Goal: Task Accomplishment & Management: Complete application form

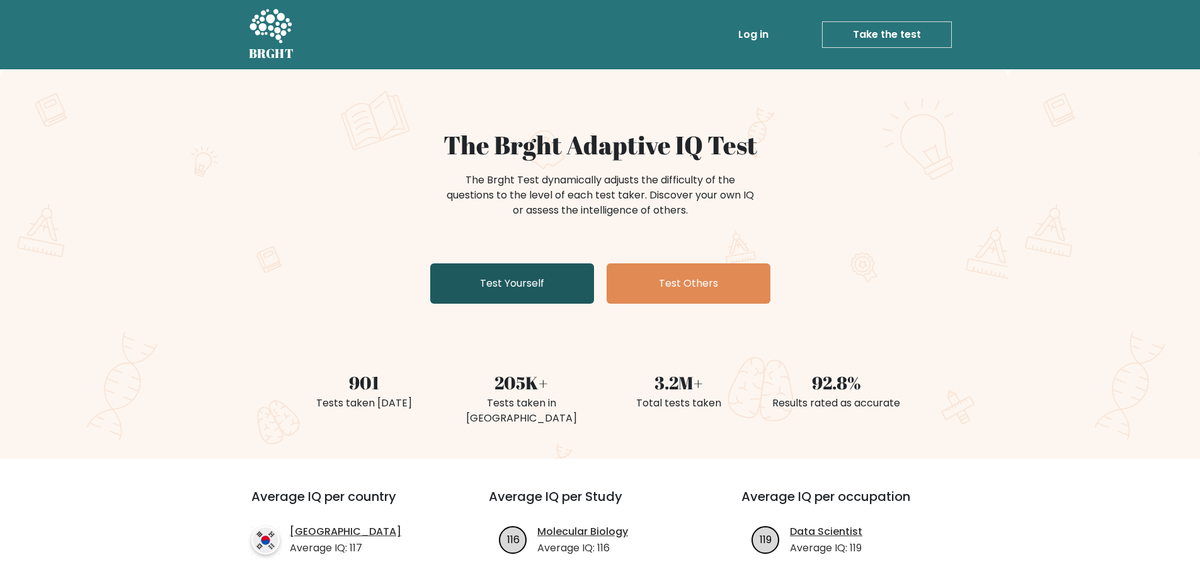
click at [534, 292] on link "Test Yourself" at bounding box center [512, 283] width 164 height 40
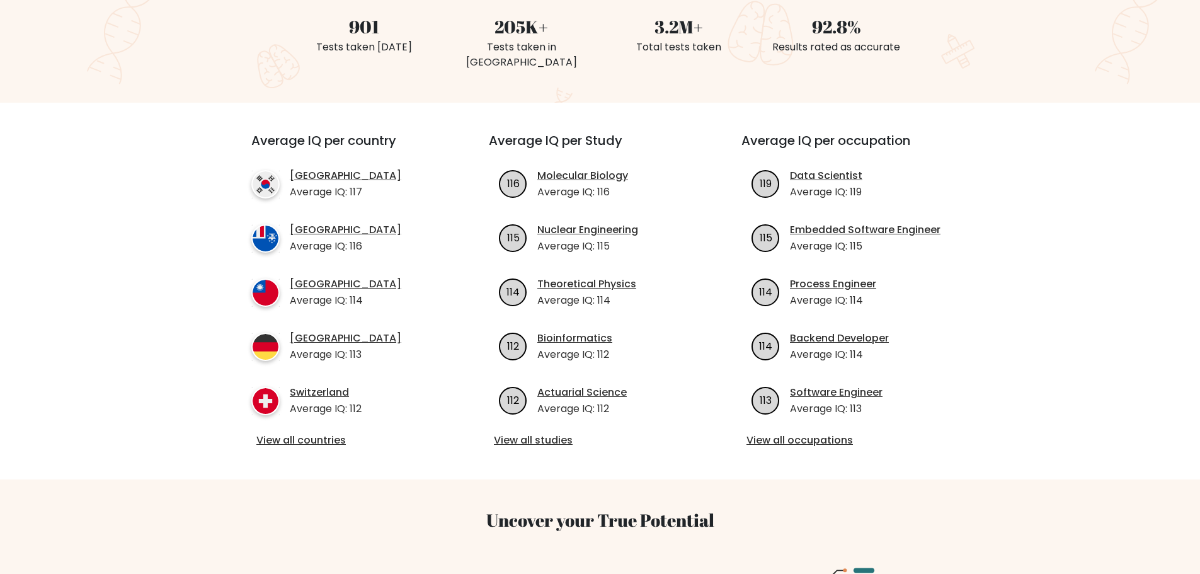
scroll to position [189, 0]
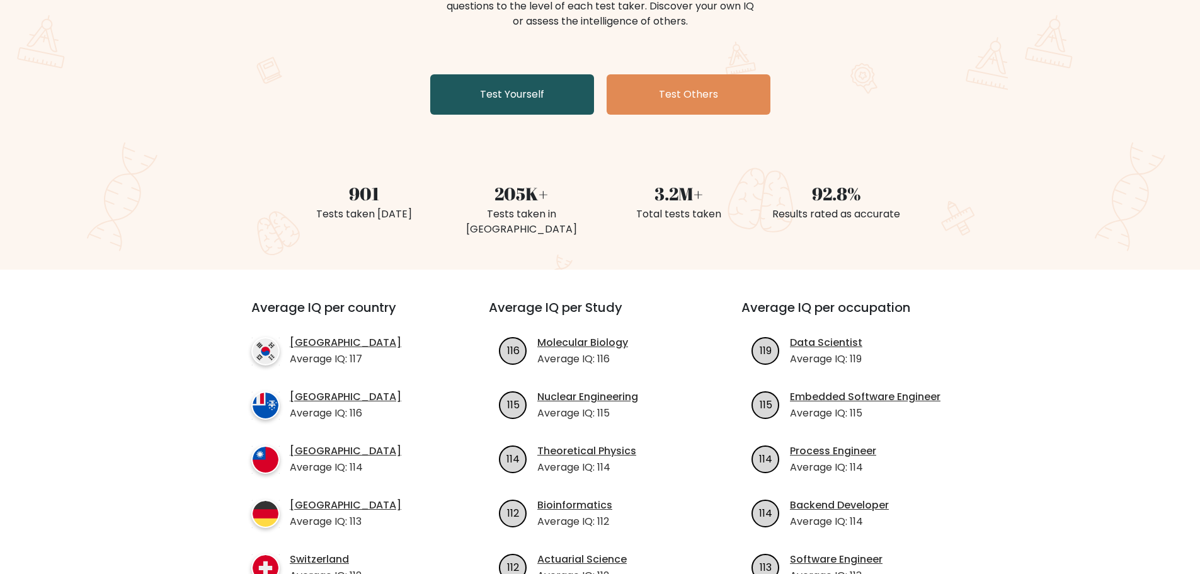
click at [525, 96] on link "Test Yourself" at bounding box center [512, 94] width 164 height 40
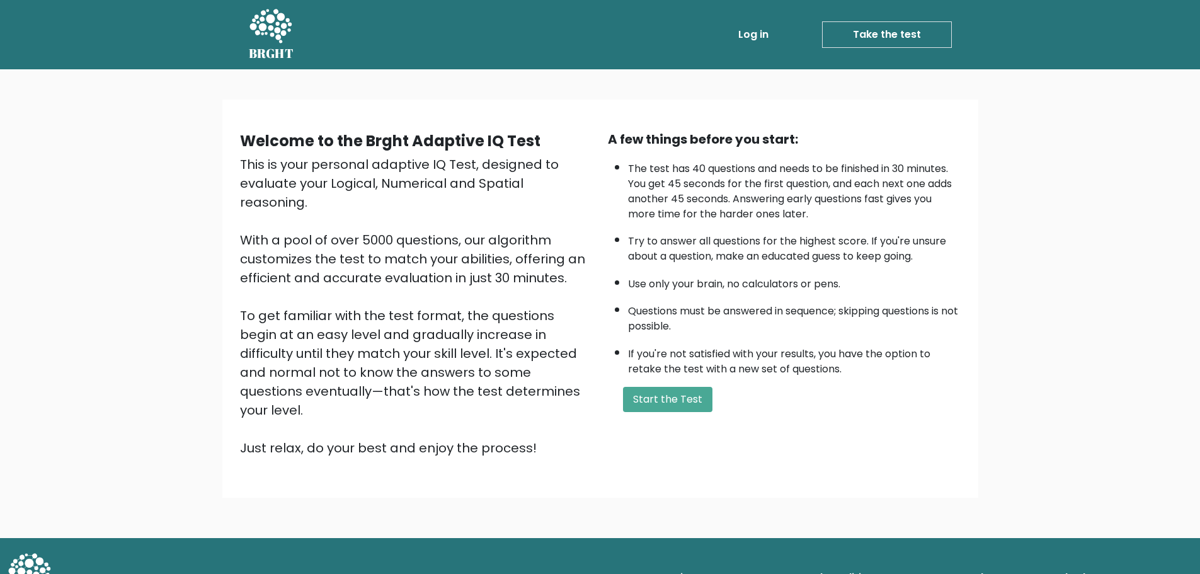
drag, startPoint x: 672, startPoint y: 389, endPoint x: 618, endPoint y: 420, distance: 61.8
click at [619, 421] on div "Welcome to the Brght Adaptive IQ Test This is your personal adaptive IQ Test, d…" at bounding box center [600, 299] width 736 height 338
click at [672, 396] on button "Start the Test" at bounding box center [667, 399] width 89 height 25
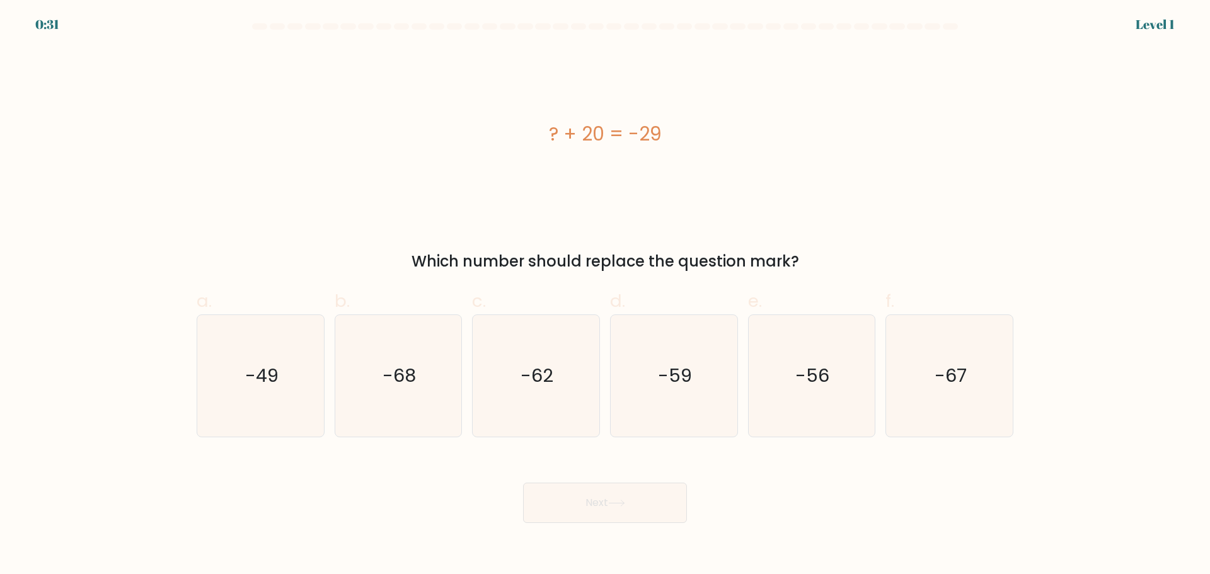
click at [507, 147] on div "? + 20 = -29" at bounding box center [605, 134] width 817 height 28
click at [265, 389] on icon "-49" at bounding box center [261, 376] width 122 height 122
click at [605, 295] on input "a. -49" at bounding box center [605, 291] width 1 height 8
radio input "true"
click at [623, 517] on button "Next" at bounding box center [605, 503] width 164 height 40
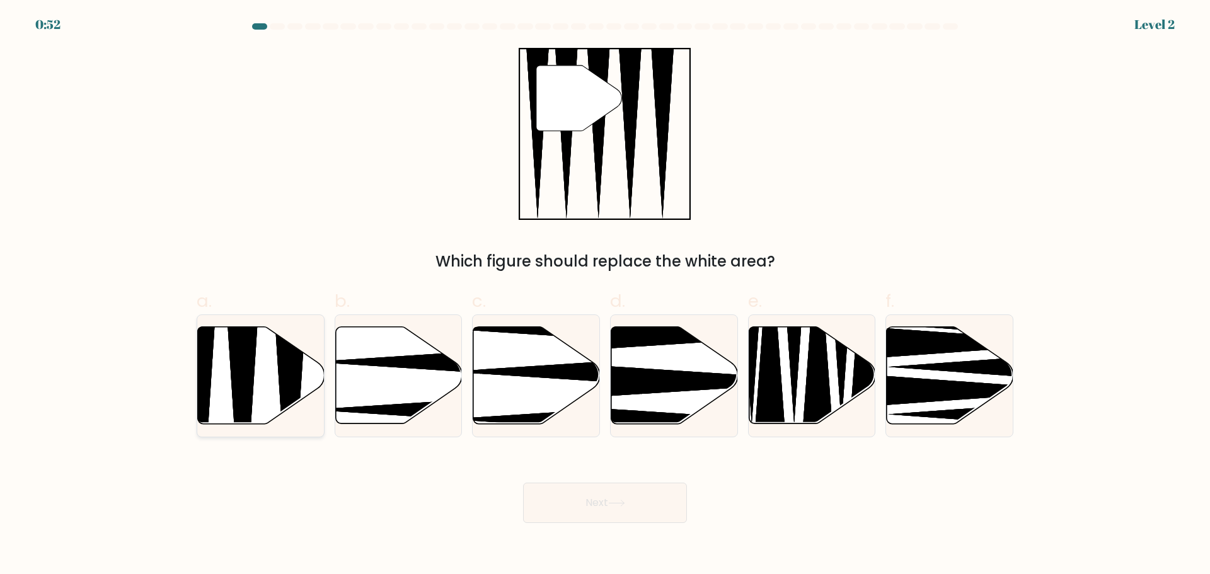
click at [261, 372] on icon at bounding box center [261, 374] width 127 height 97
click at [605, 295] on input "a." at bounding box center [605, 291] width 1 height 8
radio input "true"
click at [588, 505] on button "Next" at bounding box center [605, 503] width 164 height 40
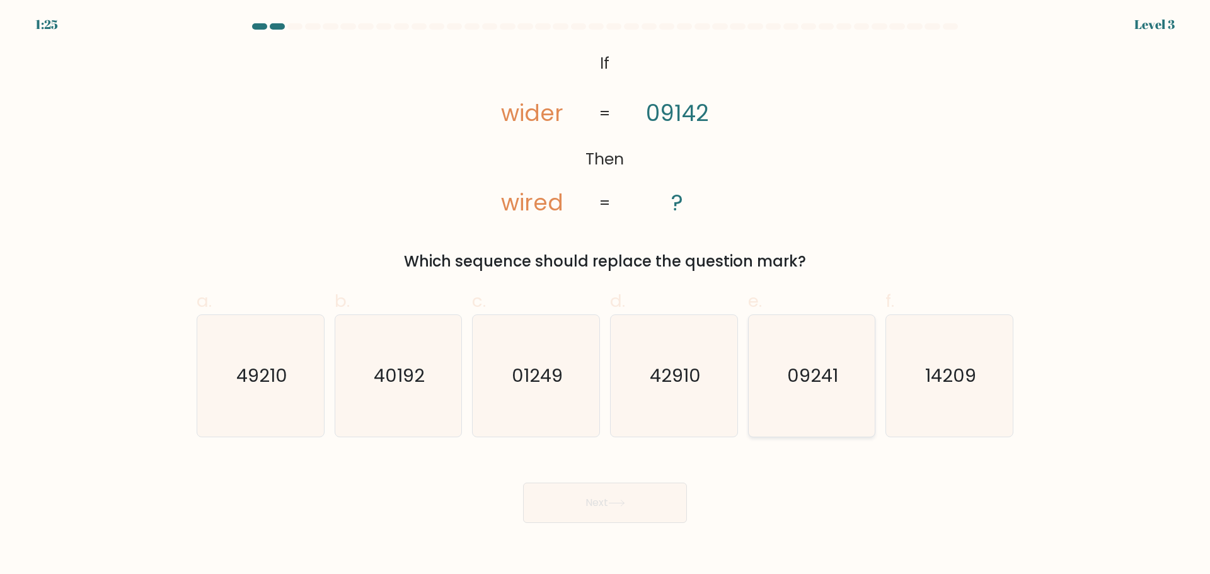
click at [828, 397] on icon "09241" at bounding box center [811, 376] width 122 height 122
click at [605, 295] on input "e. 09241" at bounding box center [605, 291] width 1 height 8
radio input "true"
click at [656, 502] on button "Next" at bounding box center [605, 503] width 164 height 40
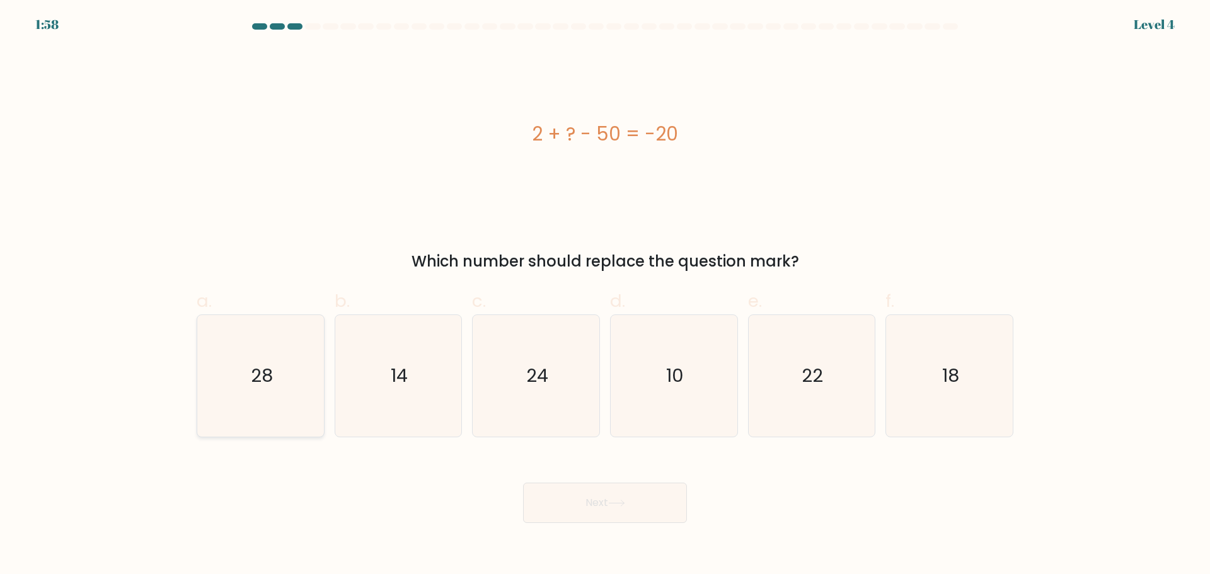
click at [251, 378] on text "28" at bounding box center [262, 375] width 22 height 25
click at [605, 295] on input "a. 28" at bounding box center [605, 291] width 1 height 8
radio input "true"
click at [594, 493] on button "Next" at bounding box center [605, 503] width 164 height 40
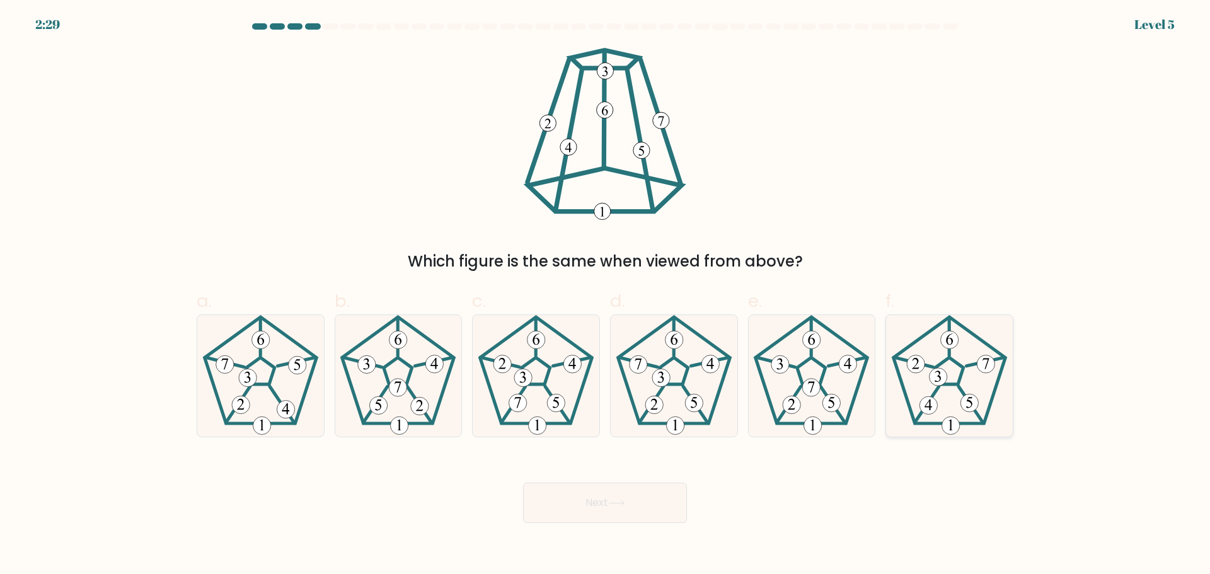
drag, startPoint x: 941, startPoint y: 396, endPoint x: 931, endPoint y: 402, distance: 11.6
click at [935, 401] on icon at bounding box center [949, 376] width 122 height 122
click at [605, 295] on input "f." at bounding box center [605, 291] width 1 height 8
radio input "true"
click at [597, 502] on button "Next" at bounding box center [605, 503] width 164 height 40
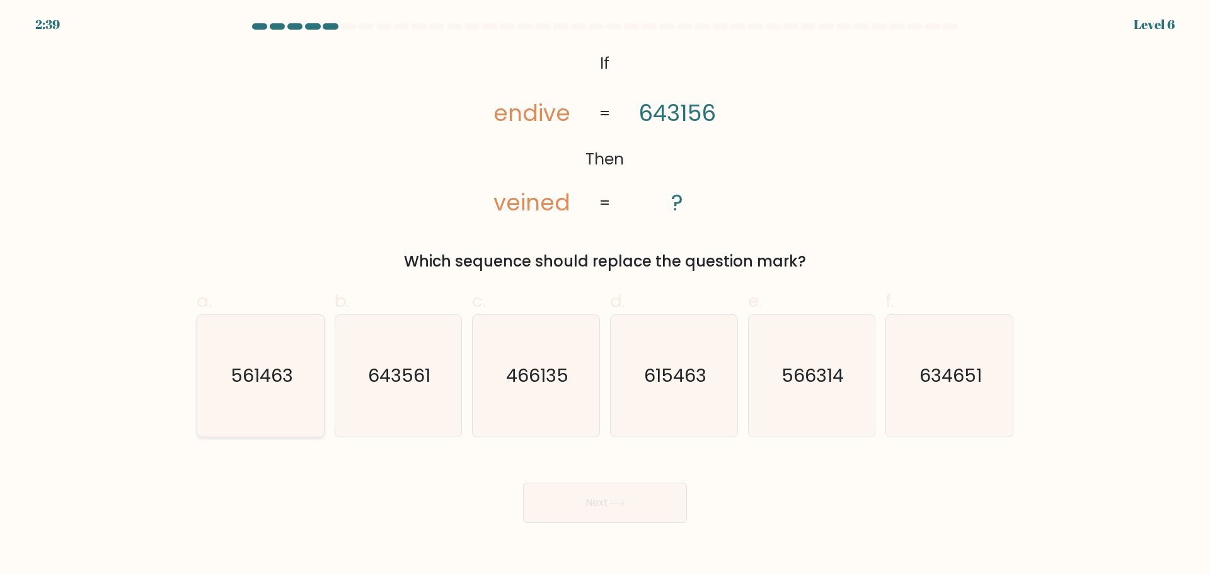
click at [284, 387] on text "561463" at bounding box center [262, 375] width 62 height 25
click at [605, 295] on input "a. 561463" at bounding box center [605, 291] width 1 height 8
radio input "true"
click at [584, 502] on button "Next" at bounding box center [605, 503] width 164 height 40
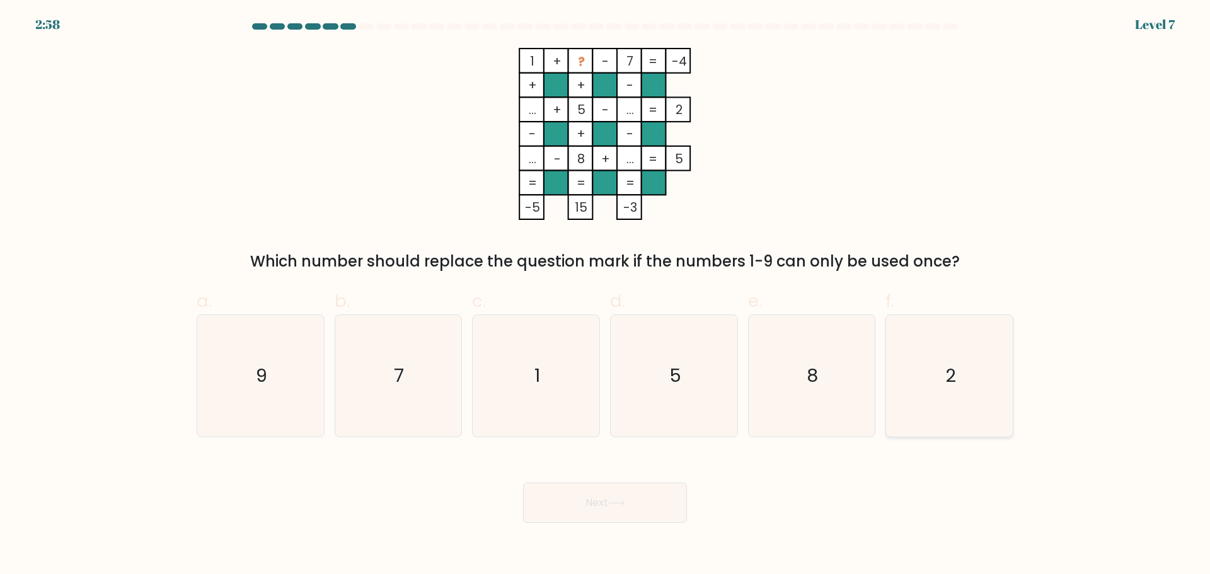
click at [931, 376] on icon "2" at bounding box center [949, 376] width 122 height 122
click at [605, 295] on input "f. 2" at bounding box center [605, 291] width 1 height 8
radio input "true"
click at [611, 496] on button "Next" at bounding box center [605, 503] width 164 height 40
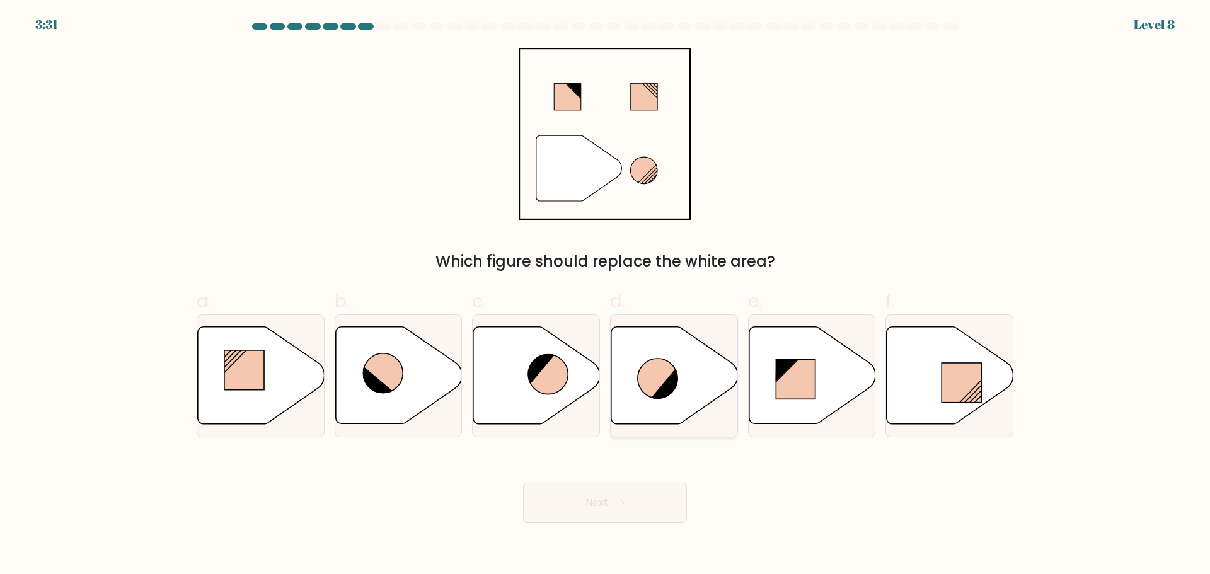
click at [663, 394] on icon at bounding box center [666, 383] width 30 height 32
click at [605, 295] on input "d." at bounding box center [605, 291] width 1 height 8
radio input "true"
click at [641, 502] on button "Next" at bounding box center [605, 503] width 164 height 40
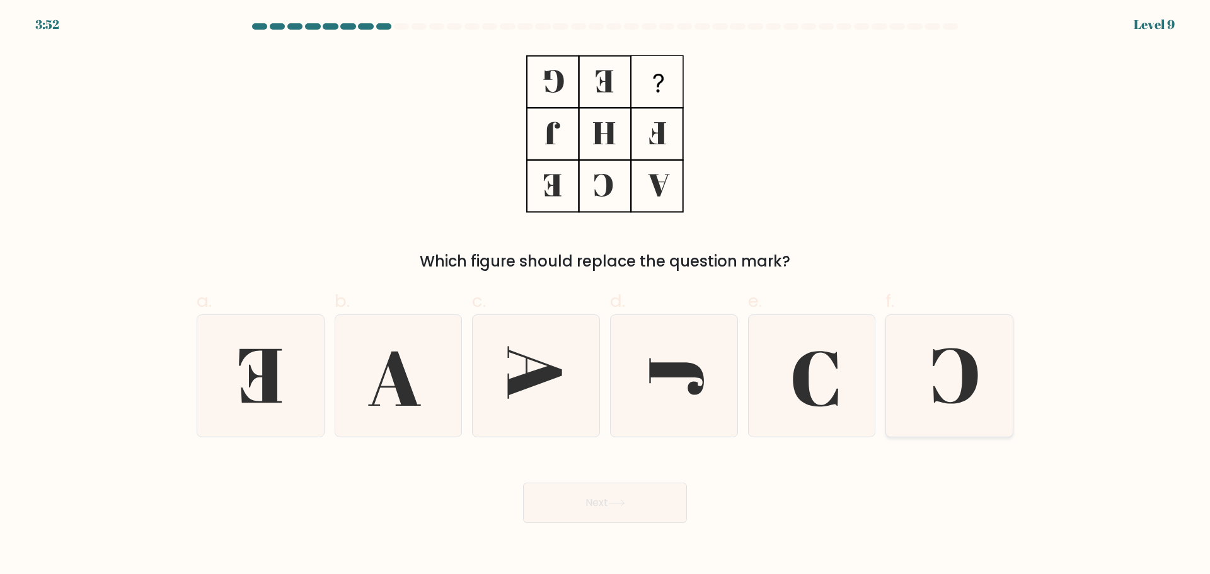
click at [934, 378] on icon at bounding box center [949, 376] width 122 height 122
click at [605, 295] on input "f." at bounding box center [605, 291] width 1 height 8
radio input "true"
drag, startPoint x: 660, startPoint y: 488, endPoint x: 652, endPoint y: 491, distance: 8.0
click at [656, 491] on button "Next" at bounding box center [605, 503] width 164 height 40
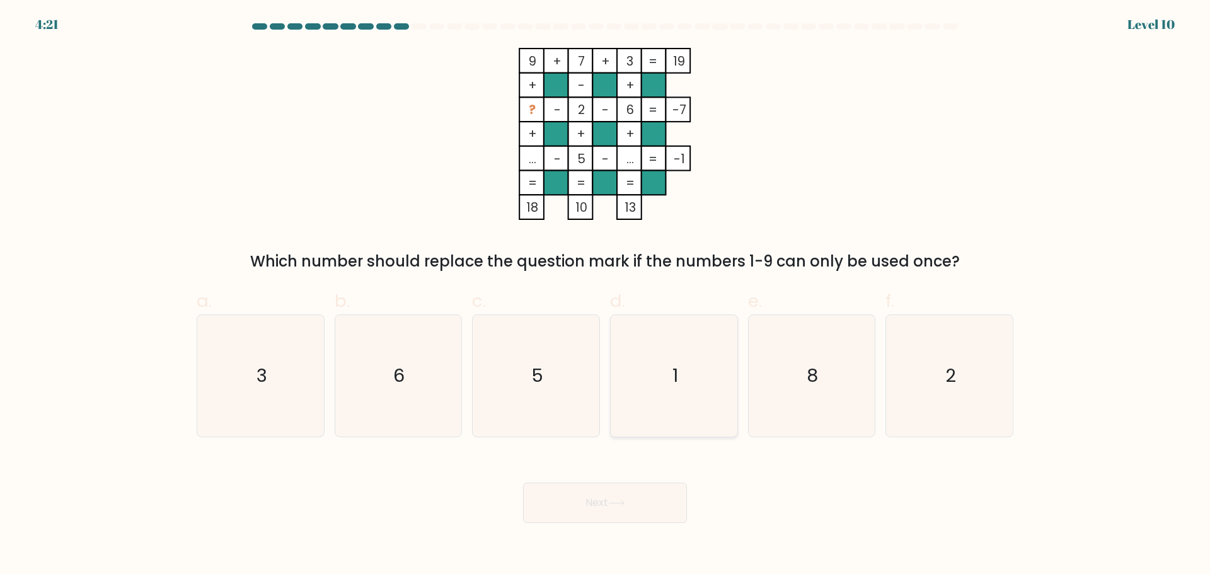
click at [655, 377] on icon "1" at bounding box center [674, 376] width 122 height 122
click at [605, 295] on input "d. 1" at bounding box center [605, 291] width 1 height 8
radio input "true"
click at [636, 501] on button "Next" at bounding box center [605, 503] width 164 height 40
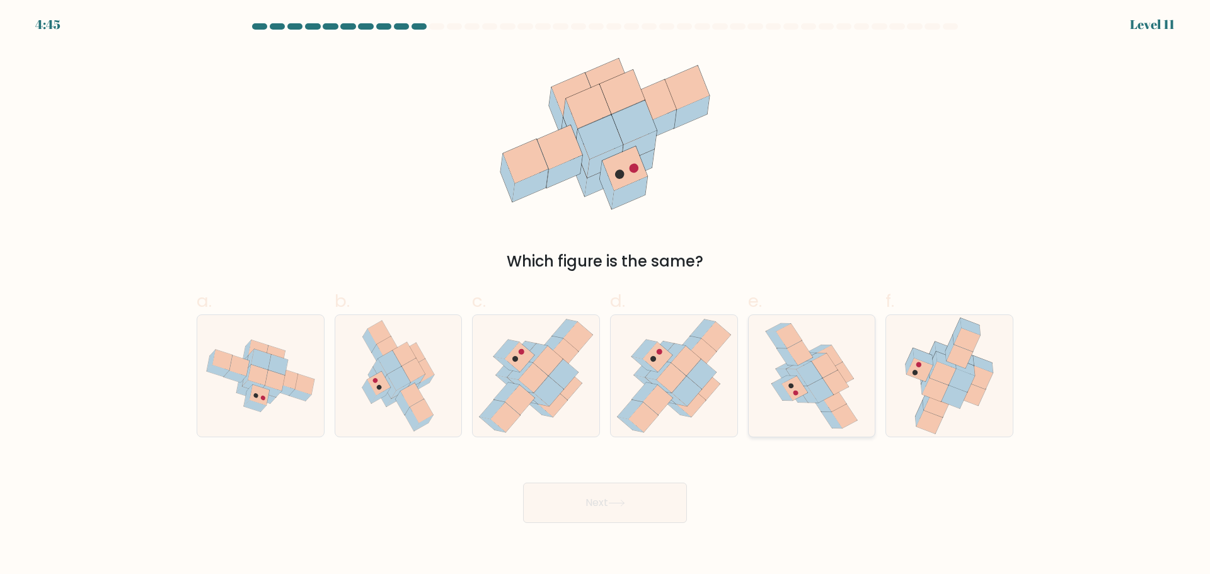
click at [808, 393] on icon at bounding box center [807, 394] width 21 height 17
click at [605, 295] on input "e." at bounding box center [605, 291] width 1 height 8
radio input "true"
click at [628, 492] on button "Next" at bounding box center [605, 503] width 164 height 40
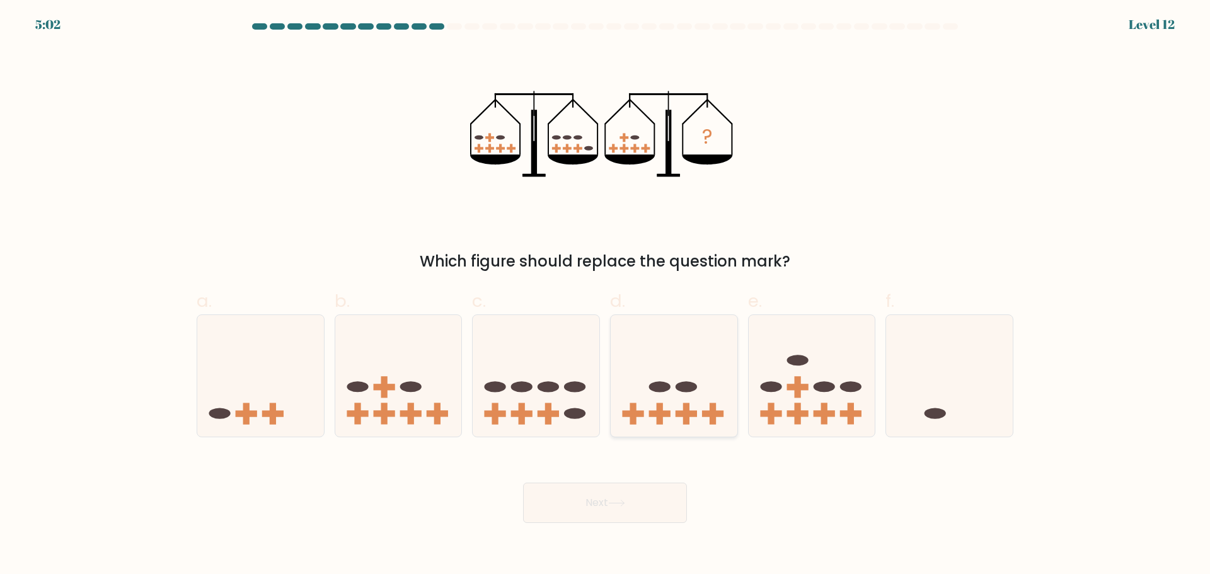
click at [675, 413] on rect at bounding box center [685, 414] width 21 height 6
click at [605, 295] on input "d." at bounding box center [605, 291] width 1 height 8
radio input "true"
click at [649, 488] on button "Next" at bounding box center [605, 503] width 164 height 40
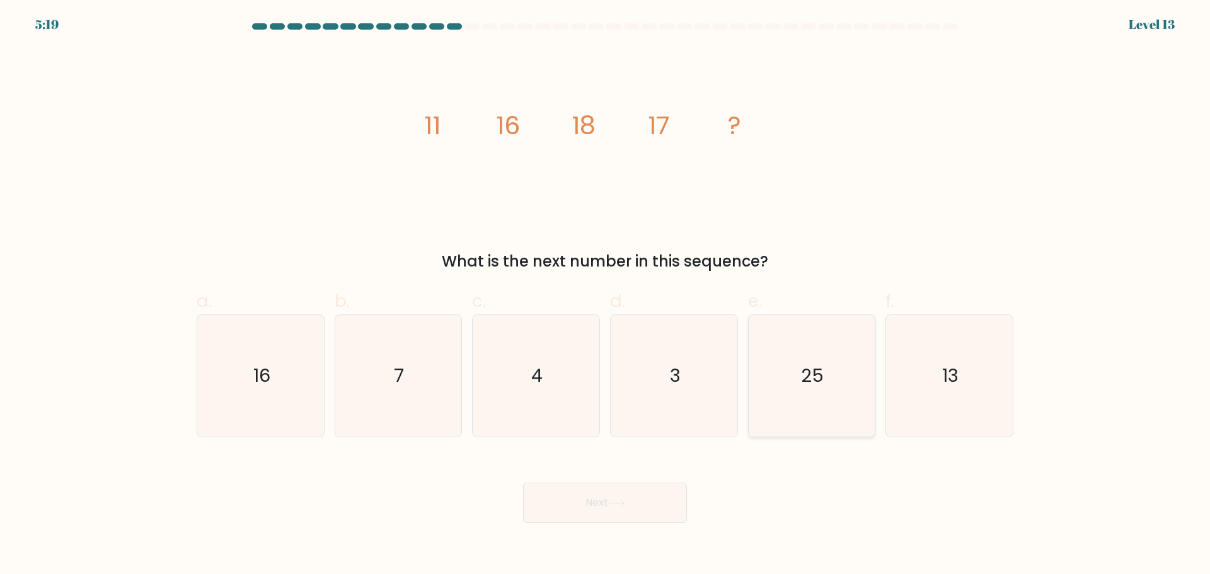
drag, startPoint x: 797, startPoint y: 403, endPoint x: 680, endPoint y: 479, distance: 140.1
click at [796, 403] on icon "25" at bounding box center [811, 376] width 122 height 122
click at [605, 295] on input "e. 25" at bounding box center [605, 291] width 1 height 8
radio input "true"
click at [646, 497] on button "Next" at bounding box center [605, 503] width 164 height 40
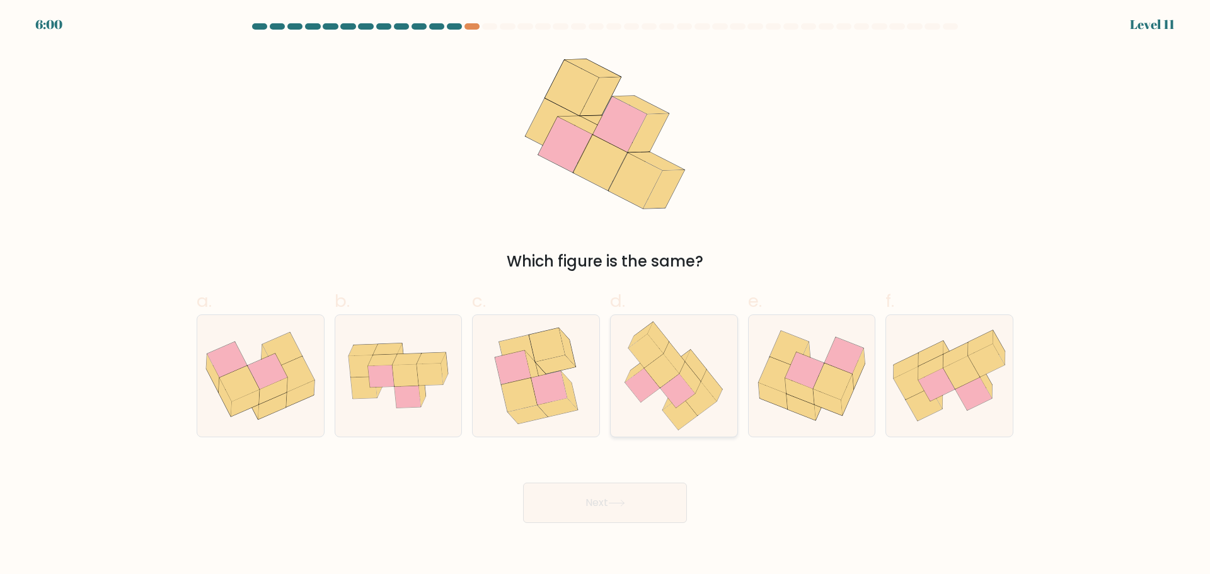
click at [651, 416] on icon at bounding box center [673, 376] width 118 height 122
click at [605, 295] on input "d." at bounding box center [605, 291] width 1 height 8
radio input "true"
click at [655, 493] on button "Next" at bounding box center [605, 503] width 164 height 40
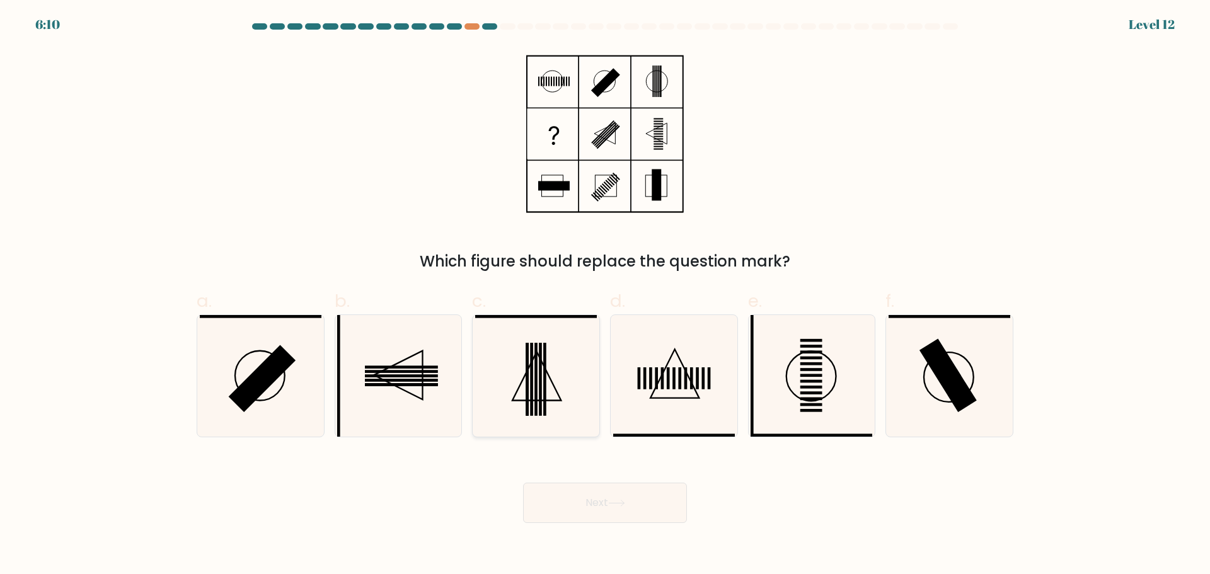
click at [529, 387] on icon at bounding box center [536, 376] width 122 height 122
click at [605, 295] on input "c." at bounding box center [605, 291] width 1 height 8
radio input "true"
click at [628, 498] on button "Next" at bounding box center [605, 503] width 164 height 40
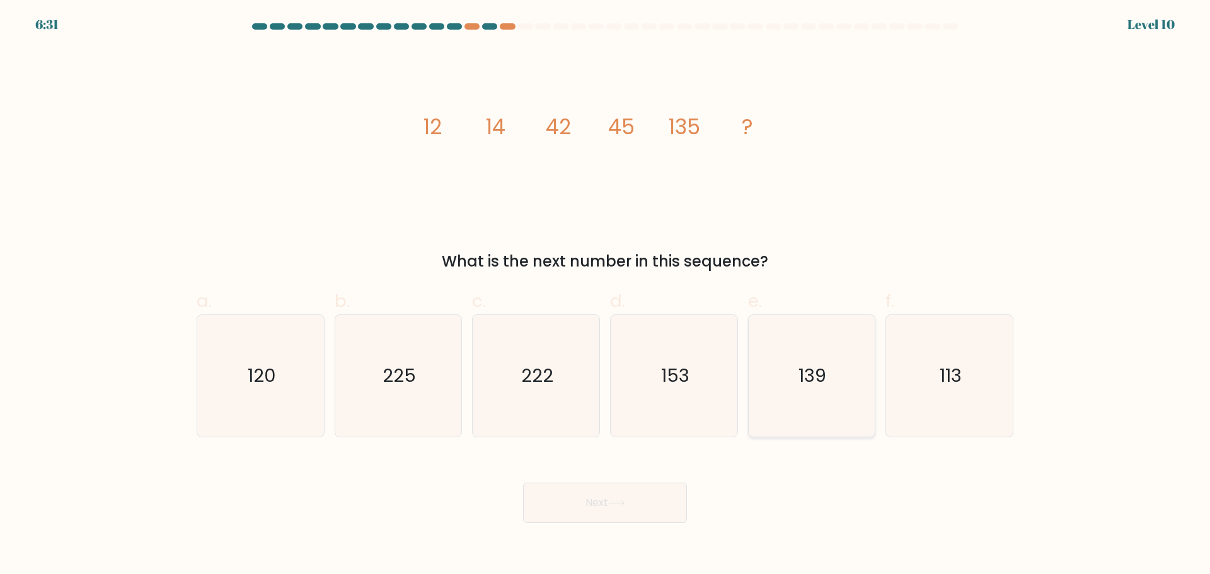
click at [801, 410] on icon "139" at bounding box center [811, 376] width 122 height 122
click at [605, 295] on input "e. 139" at bounding box center [605, 291] width 1 height 8
radio input "true"
click at [625, 501] on icon at bounding box center [616, 503] width 17 height 7
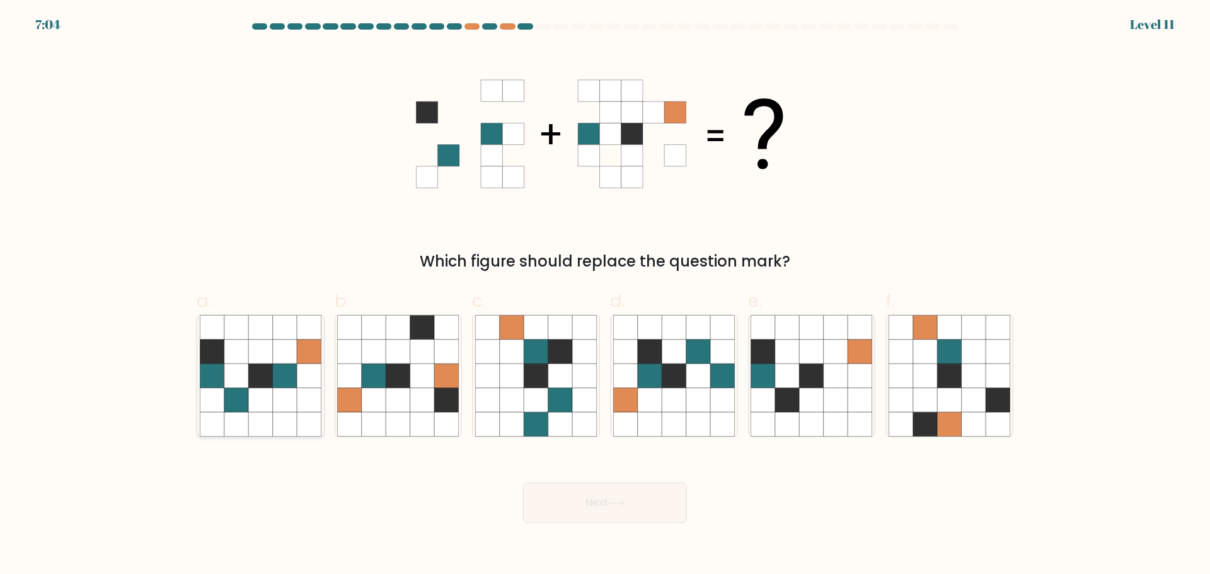
click at [306, 362] on icon at bounding box center [309, 351] width 24 height 24
click at [605, 295] on input "a." at bounding box center [605, 291] width 1 height 8
radio input "true"
click at [615, 498] on button "Next" at bounding box center [605, 503] width 164 height 40
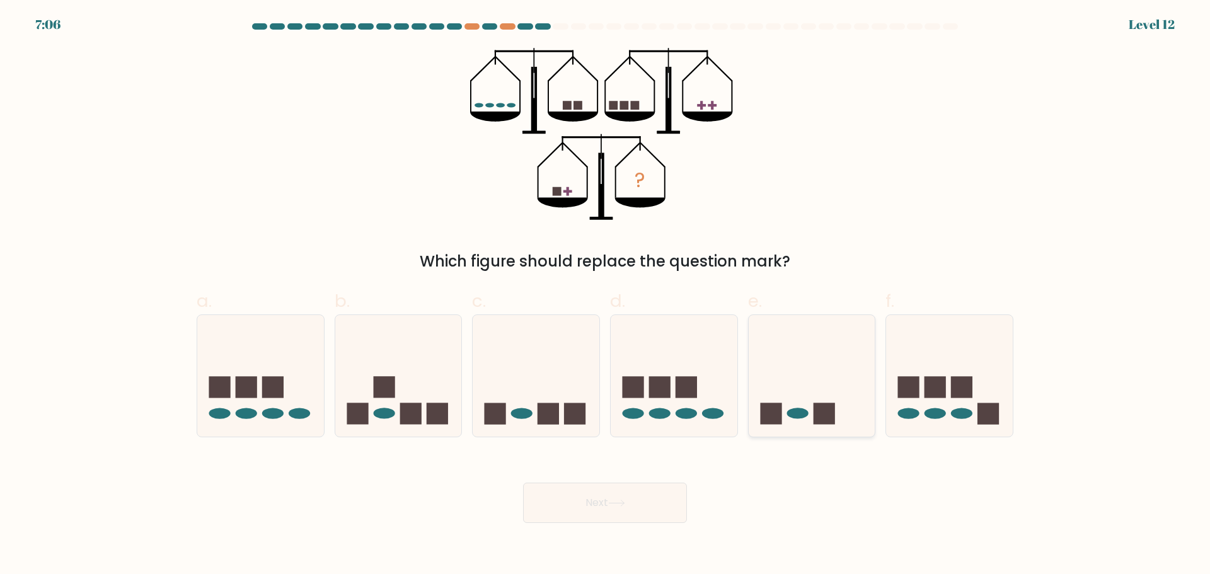
click at [791, 414] on ellipse at bounding box center [796, 413] width 21 height 11
click at [605, 295] on input "e." at bounding box center [605, 291] width 1 height 8
radio input "true"
click at [665, 496] on button "Next" at bounding box center [605, 503] width 164 height 40
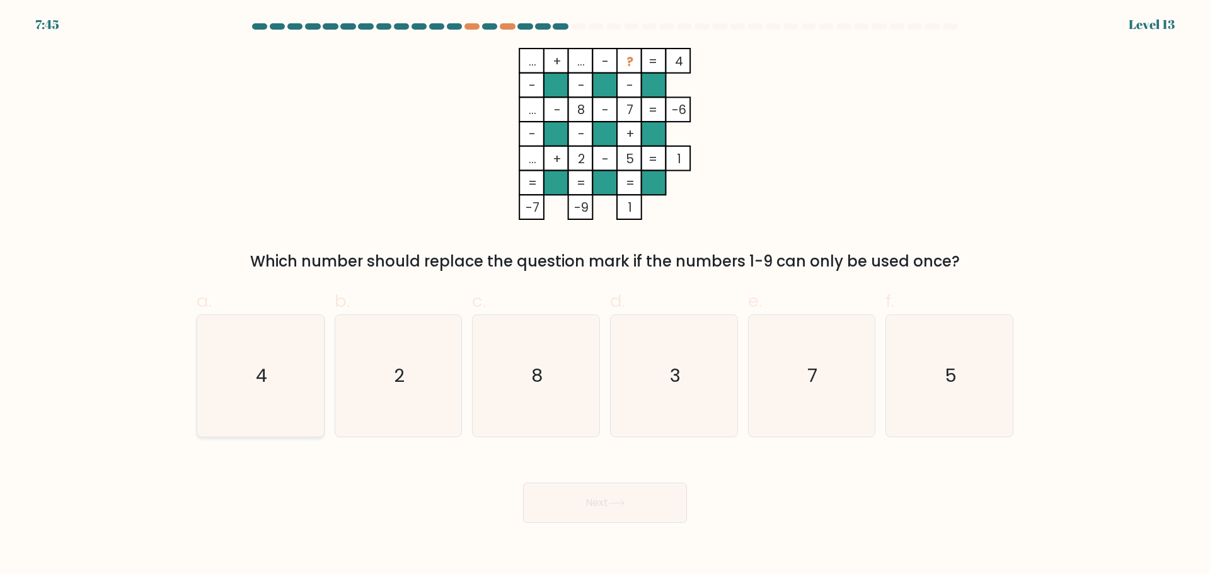
click at [265, 360] on icon "4" at bounding box center [261, 376] width 122 height 122
click at [605, 295] on input "a. 4" at bounding box center [605, 291] width 1 height 8
radio input "true"
click at [439, 395] on icon "2" at bounding box center [398, 376] width 122 height 122
click at [605, 295] on input "b. 2" at bounding box center [605, 291] width 1 height 8
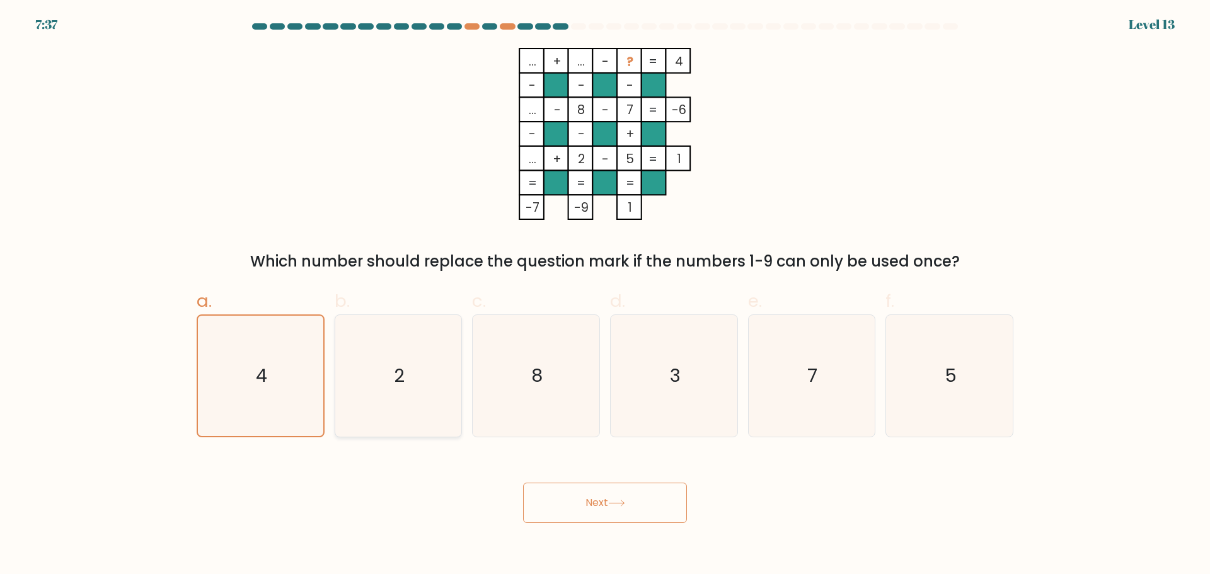
radio input "true"
click at [658, 396] on icon "3" at bounding box center [674, 376] width 122 height 122
click at [605, 295] on input "d. 3" at bounding box center [605, 291] width 1 height 8
radio input "true"
click at [654, 516] on button "Next" at bounding box center [605, 503] width 164 height 40
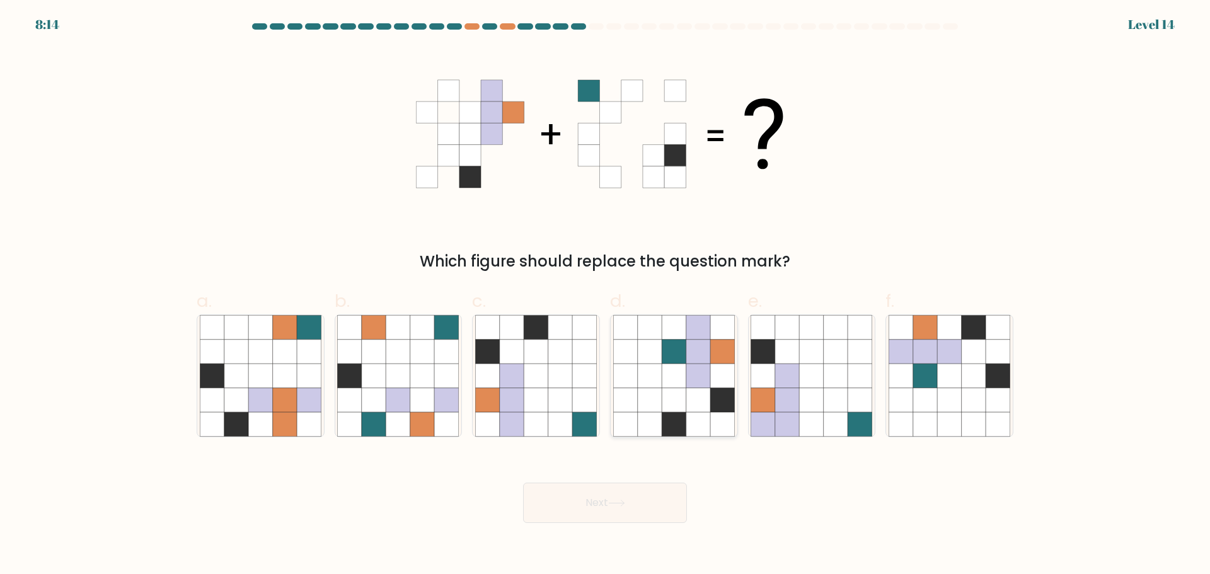
click at [668, 377] on icon at bounding box center [674, 376] width 24 height 24
click at [605, 295] on input "d." at bounding box center [605, 291] width 1 height 8
radio input "true"
click at [817, 412] on icon at bounding box center [812, 424] width 24 height 24
click at [605, 295] on input "e." at bounding box center [605, 291] width 1 height 8
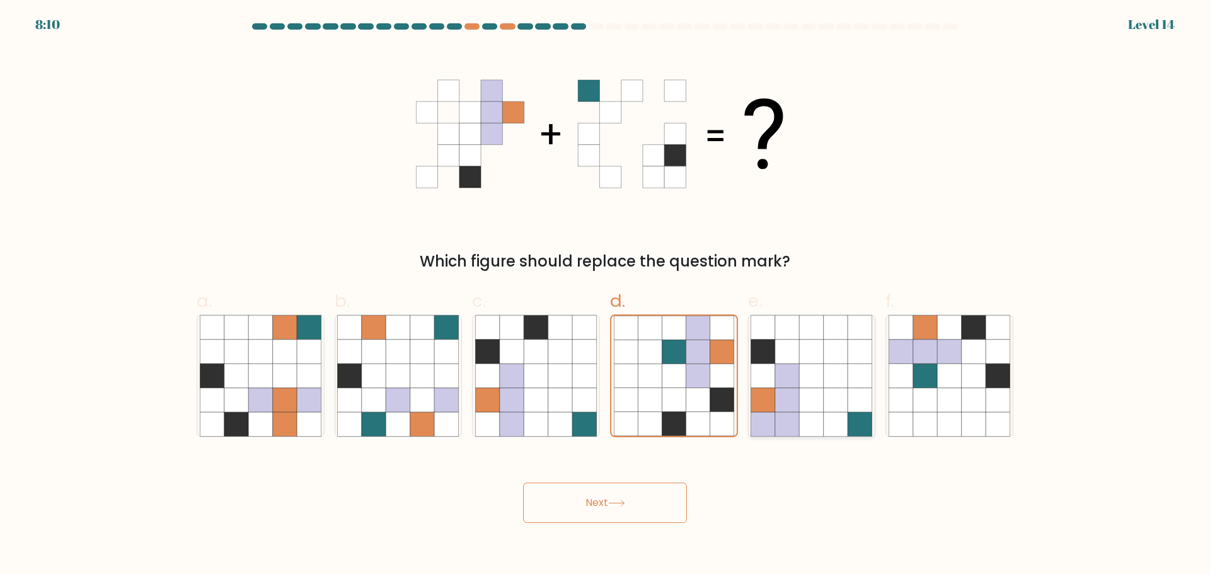
radio input "true"
click at [641, 491] on button "Next" at bounding box center [605, 503] width 164 height 40
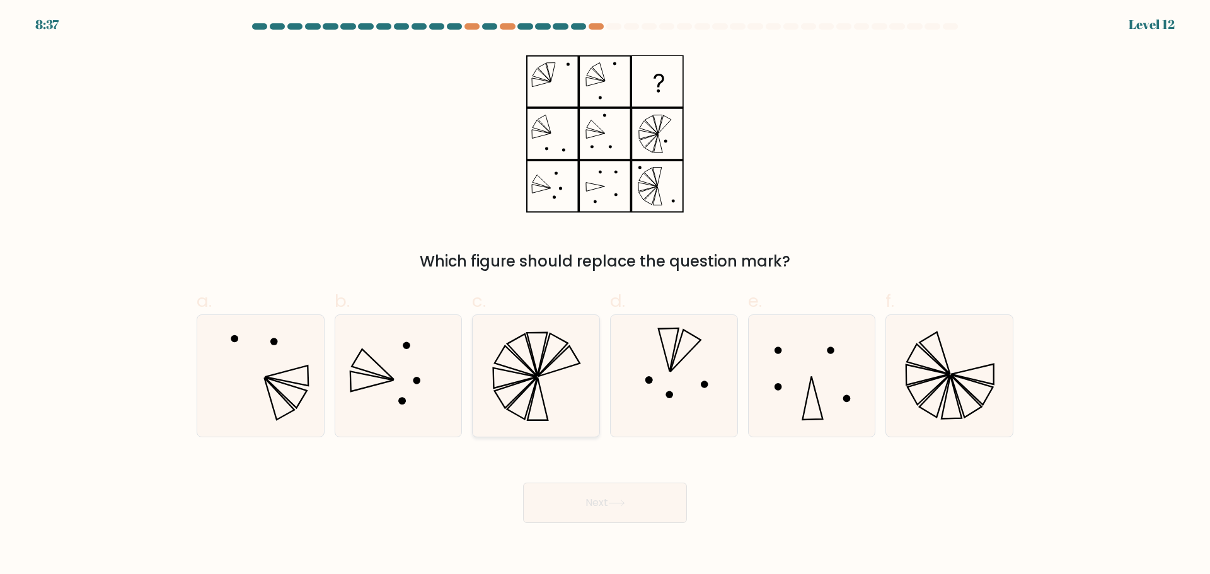
click at [556, 388] on icon at bounding box center [536, 376] width 122 height 122
click at [605, 295] on input "c." at bounding box center [605, 291] width 1 height 8
radio input "true"
click at [619, 498] on button "Next" at bounding box center [605, 503] width 164 height 40
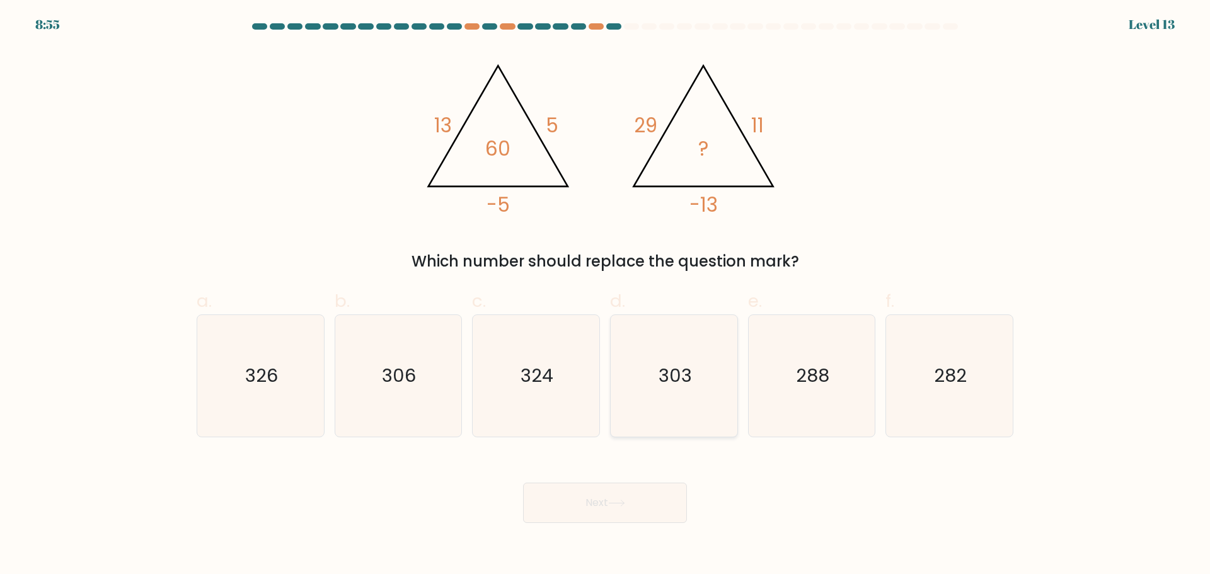
drag, startPoint x: 665, startPoint y: 421, endPoint x: 657, endPoint y: 429, distance: 11.6
click at [665, 421] on icon "303" at bounding box center [674, 376] width 122 height 122
click at [605, 295] on input "d. 303" at bounding box center [605, 291] width 1 height 8
radio input "true"
click at [638, 513] on button "Next" at bounding box center [605, 503] width 164 height 40
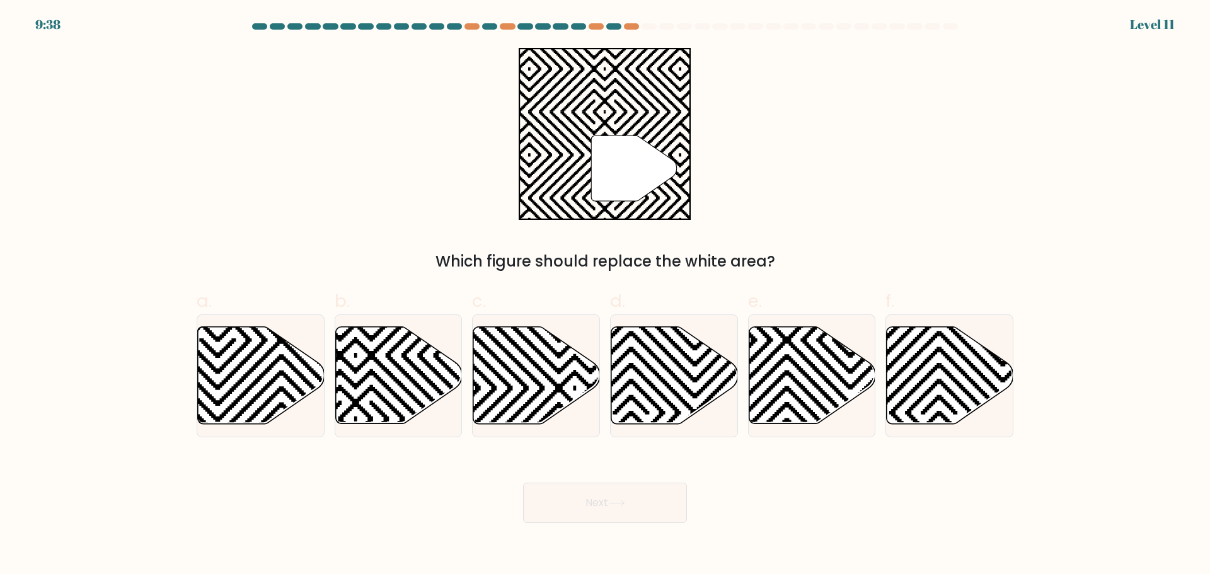
click at [611, 463] on div "Next" at bounding box center [605, 487] width 832 height 71
click at [557, 410] on icon at bounding box center [536, 374] width 127 height 97
click at [605, 295] on input "c." at bounding box center [605, 291] width 1 height 8
radio input "true"
click at [442, 380] on icon at bounding box center [355, 419] width 255 height 255
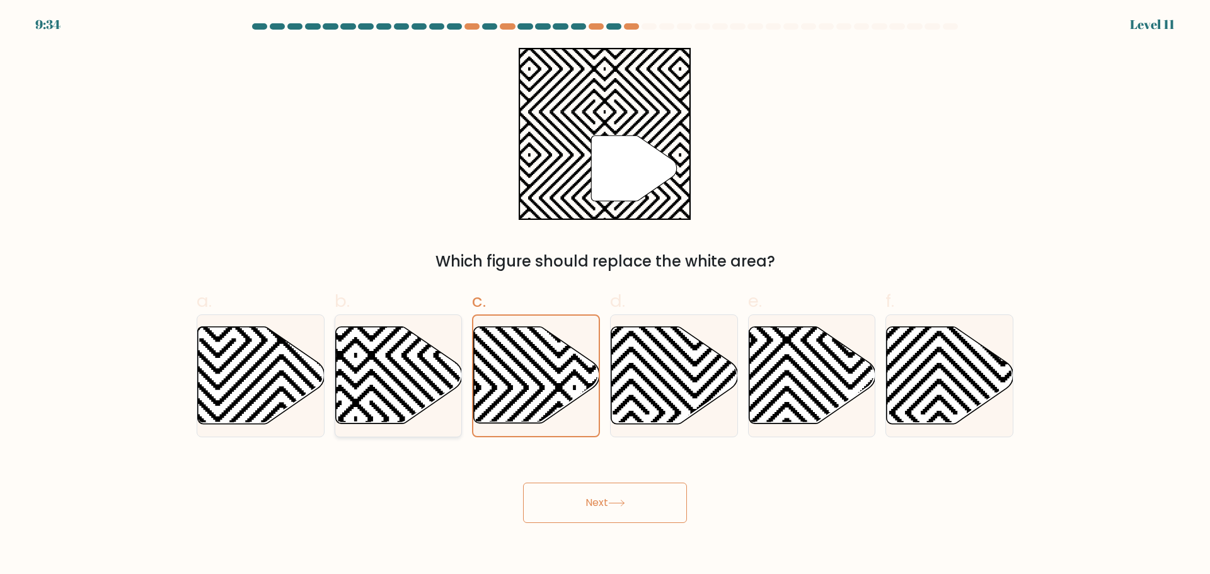
click at [605, 295] on input "b." at bounding box center [605, 291] width 1 height 8
radio input "true"
click at [626, 499] on button "Next" at bounding box center [605, 503] width 164 height 40
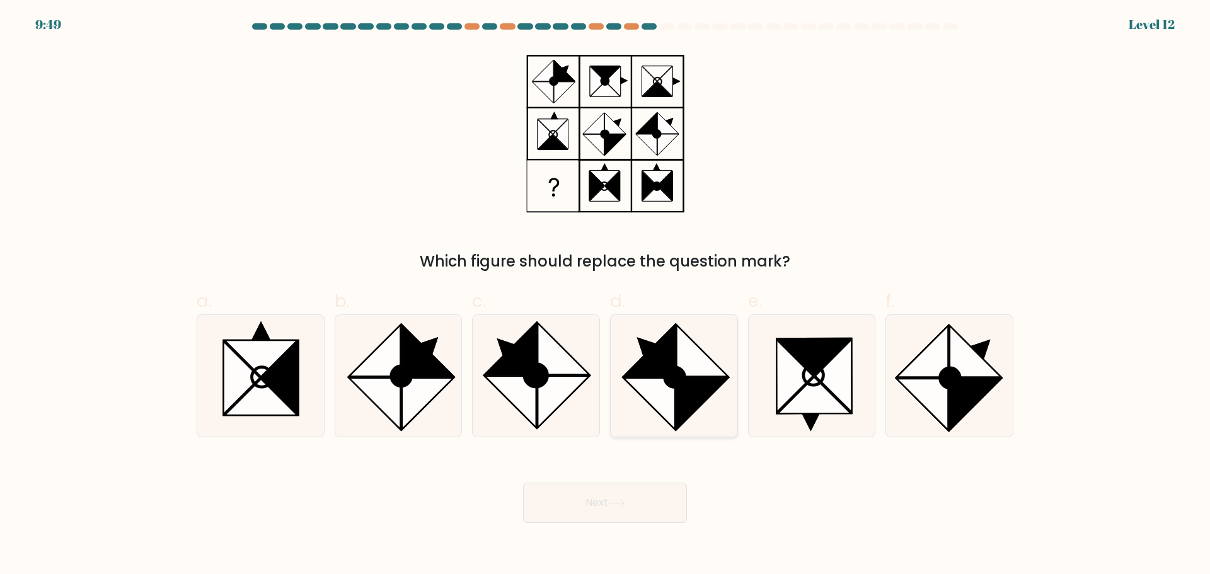
click at [679, 404] on icon at bounding box center [702, 403] width 52 height 52
click at [605, 295] on input "d." at bounding box center [605, 291] width 1 height 8
radio input "true"
click at [550, 385] on icon at bounding box center [563, 402] width 52 height 52
click at [605, 295] on input "c." at bounding box center [605, 291] width 1 height 8
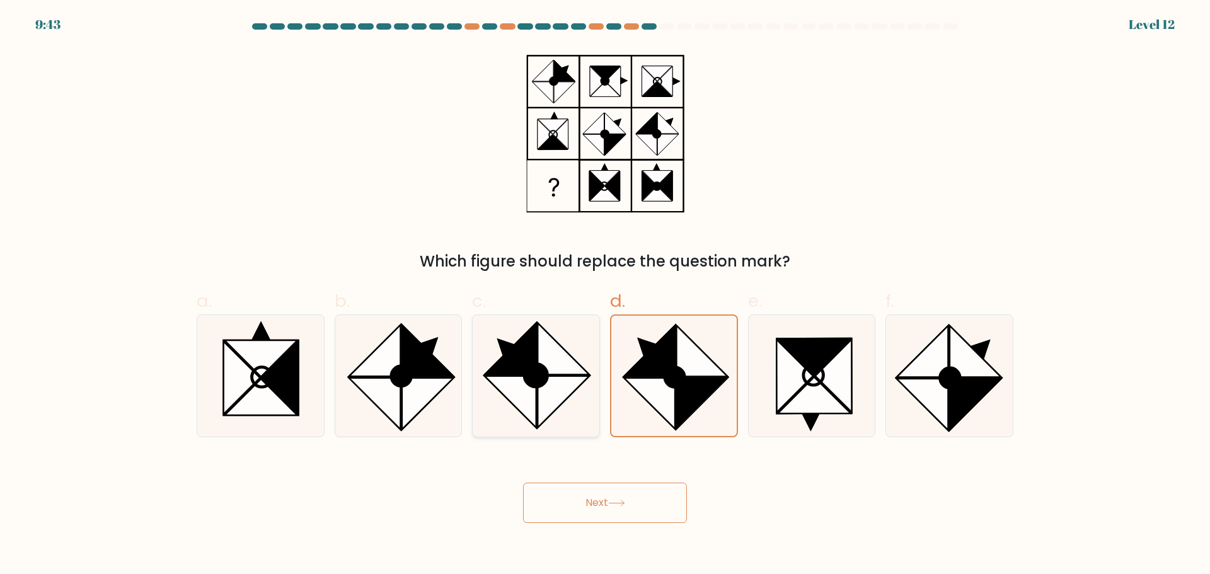
radio input "true"
drag, startPoint x: 294, startPoint y: 369, endPoint x: 313, endPoint y: 372, distance: 19.3
click at [295, 369] on icon at bounding box center [280, 377] width 37 height 73
click at [605, 295] on input "a." at bounding box center [605, 291] width 1 height 8
radio input "true"
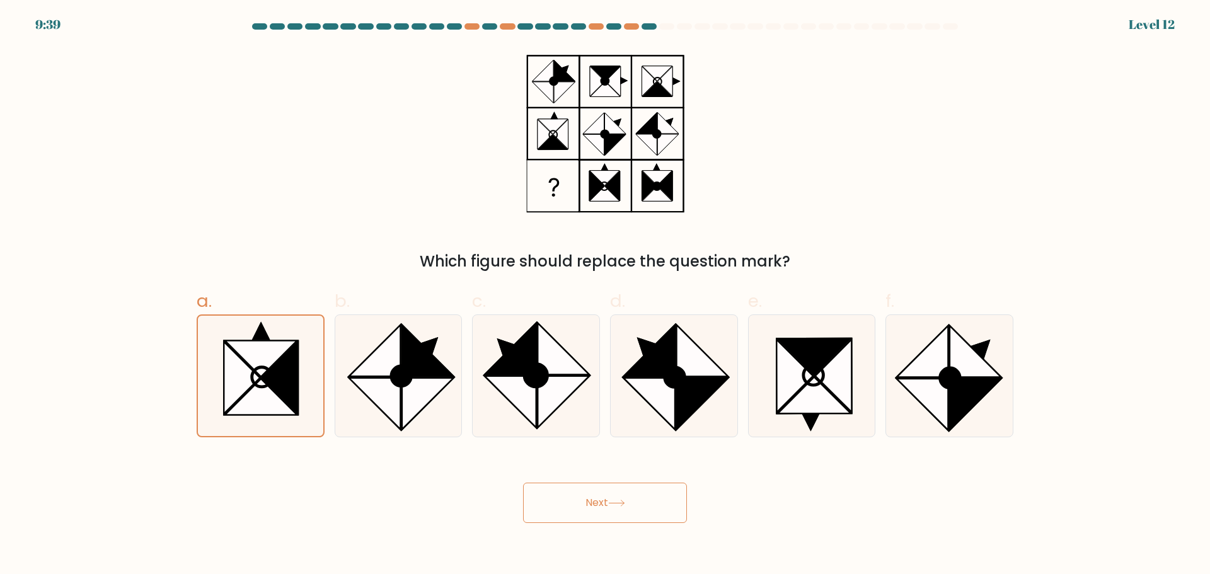
click at [625, 509] on button "Next" at bounding box center [605, 503] width 164 height 40
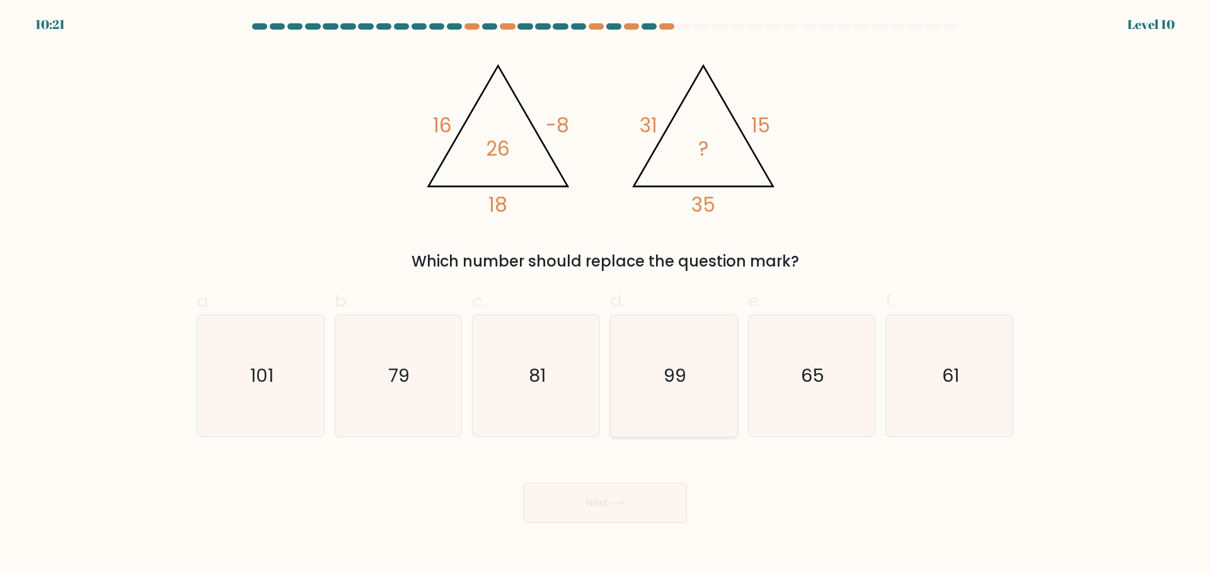
click at [713, 406] on icon "99" at bounding box center [674, 376] width 122 height 122
click at [605, 295] on input "d. 99" at bounding box center [605, 291] width 1 height 8
radio input "true"
click at [651, 489] on button "Next" at bounding box center [605, 503] width 164 height 40
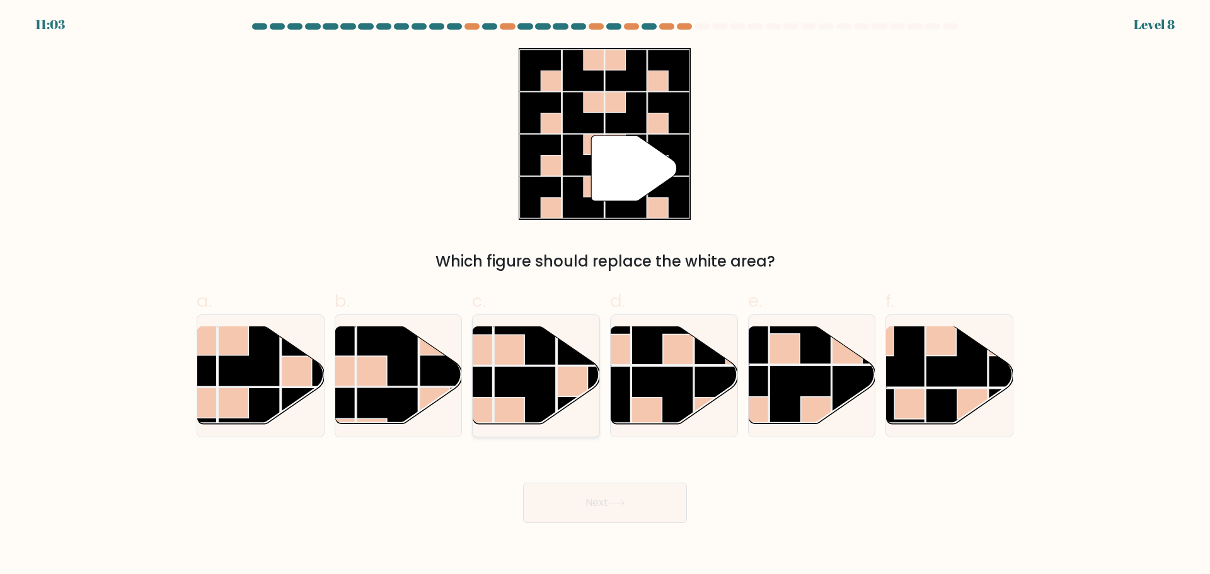
click at [532, 370] on rect at bounding box center [525, 397] width 62 height 62
click at [605, 295] on input "c." at bounding box center [605, 291] width 1 height 8
radio input "true"
drag, startPoint x: 418, startPoint y: 374, endPoint x: 428, endPoint y: 374, distance: 10.1
click at [418, 374] on rect at bounding box center [388, 355] width 62 height 62
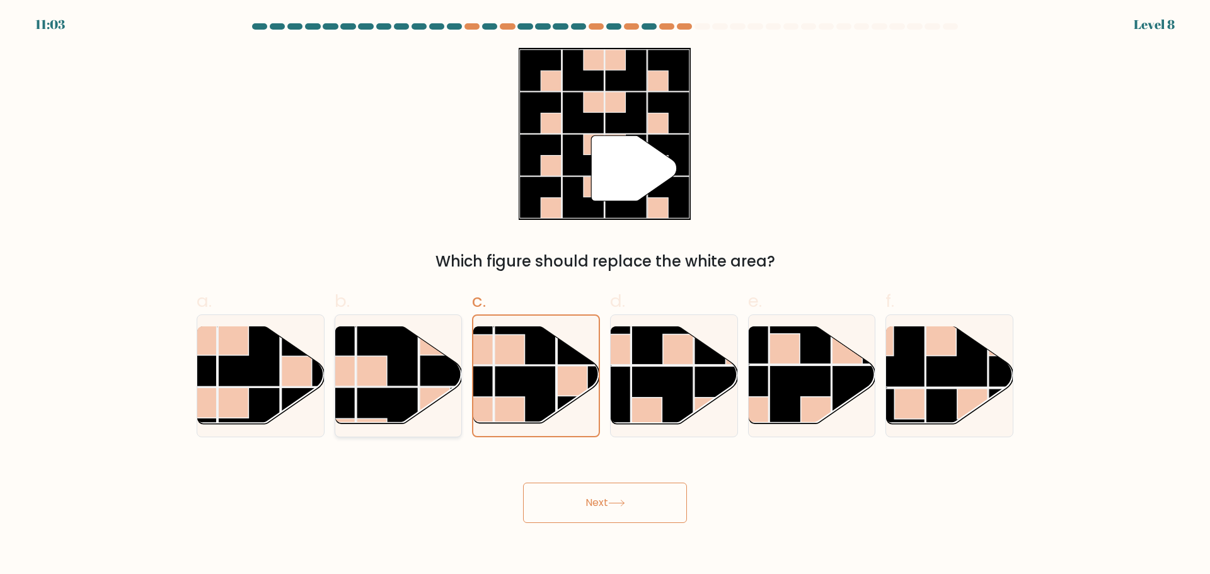
click at [605, 295] on input "b." at bounding box center [605, 291] width 1 height 8
radio input "true"
click at [782, 386] on rect at bounding box center [800, 396] width 62 height 62
click at [605, 295] on input "e." at bounding box center [605, 291] width 1 height 8
radio input "true"
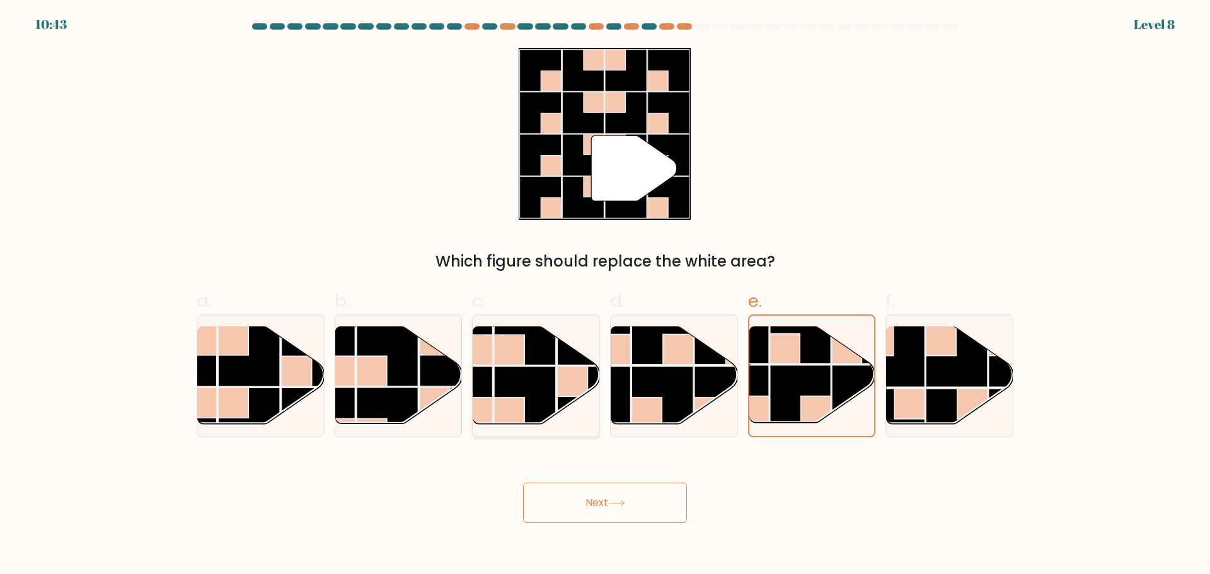
click at [541, 379] on rect at bounding box center [525, 397] width 62 height 62
click at [605, 295] on input "c." at bounding box center [605, 291] width 1 height 8
radio input "true"
click at [662, 381] on rect at bounding box center [662, 397] width 62 height 62
click at [605, 295] on input "d." at bounding box center [605, 291] width 1 height 8
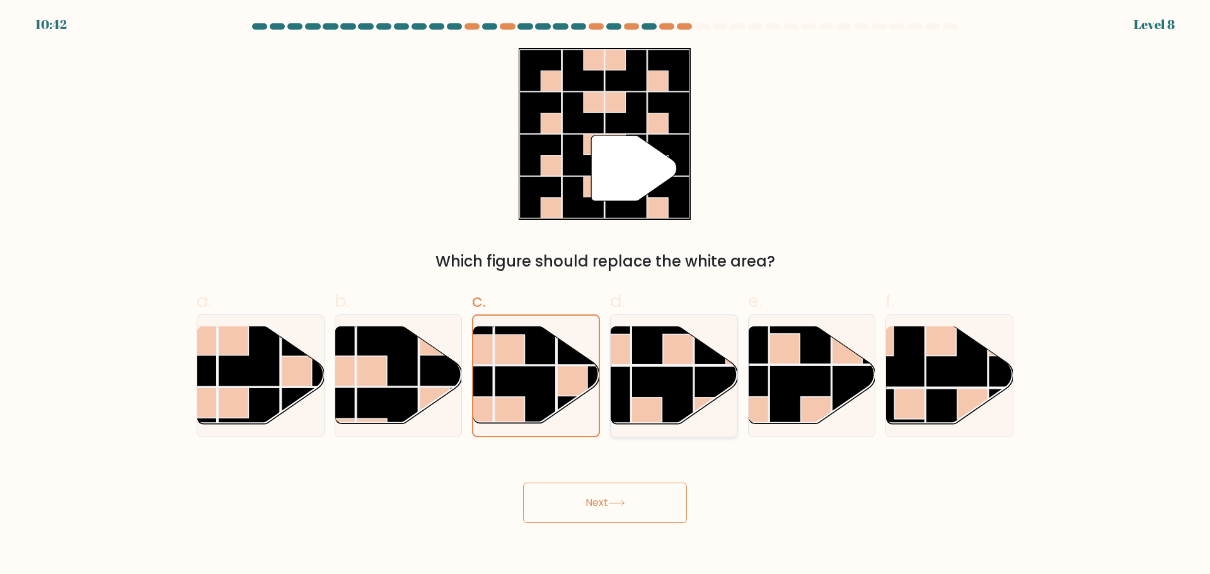
radio input "true"
click at [552, 382] on rect at bounding box center [525, 397] width 62 height 62
click at [605, 295] on input "c." at bounding box center [605, 291] width 1 height 8
radio input "true"
click at [648, 500] on button "Next" at bounding box center [605, 503] width 164 height 40
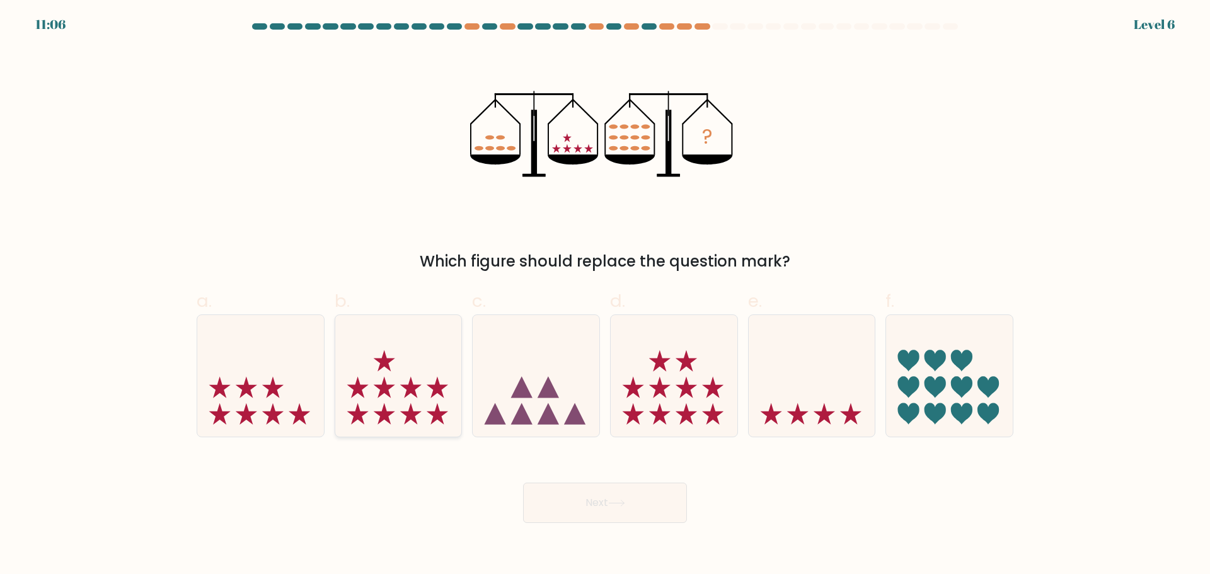
click at [423, 408] on icon at bounding box center [398, 375] width 127 height 105
click at [605, 295] on input "b." at bounding box center [605, 291] width 1 height 8
radio input "true"
click at [646, 525] on body "11:06 Level 6" at bounding box center [605, 287] width 1210 height 574
click at [628, 495] on button "Next" at bounding box center [605, 503] width 164 height 40
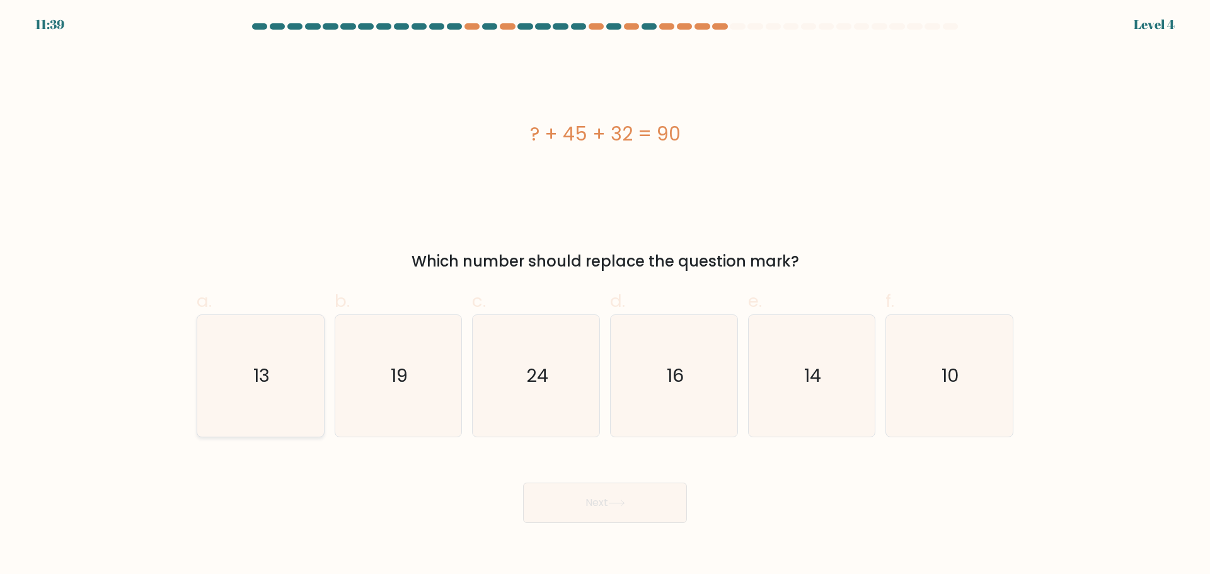
click at [260, 420] on icon "13" at bounding box center [261, 376] width 122 height 122
click at [605, 295] on input "a. 13" at bounding box center [605, 291] width 1 height 8
radio input "true"
click at [634, 512] on button "Next" at bounding box center [605, 503] width 164 height 40
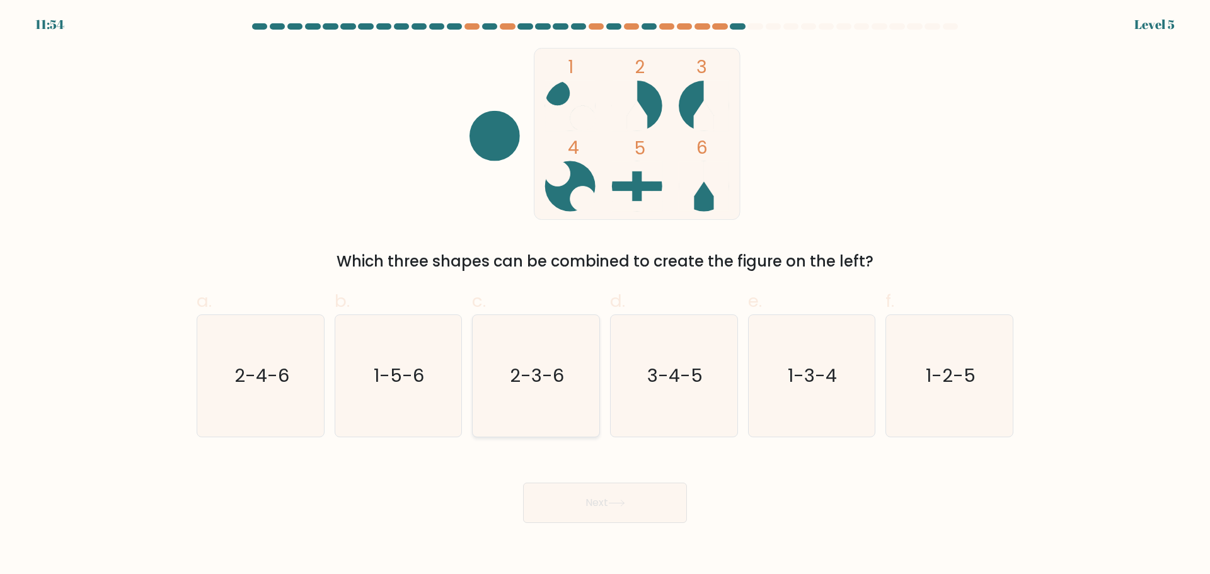
click at [542, 394] on icon "2-3-6" at bounding box center [536, 376] width 122 height 122
click at [605, 295] on input "c. 2-3-6" at bounding box center [605, 291] width 1 height 8
radio input "true"
click at [640, 525] on body "11:53 Level 5" at bounding box center [605, 287] width 1210 height 574
click at [587, 499] on button "Next" at bounding box center [605, 503] width 164 height 40
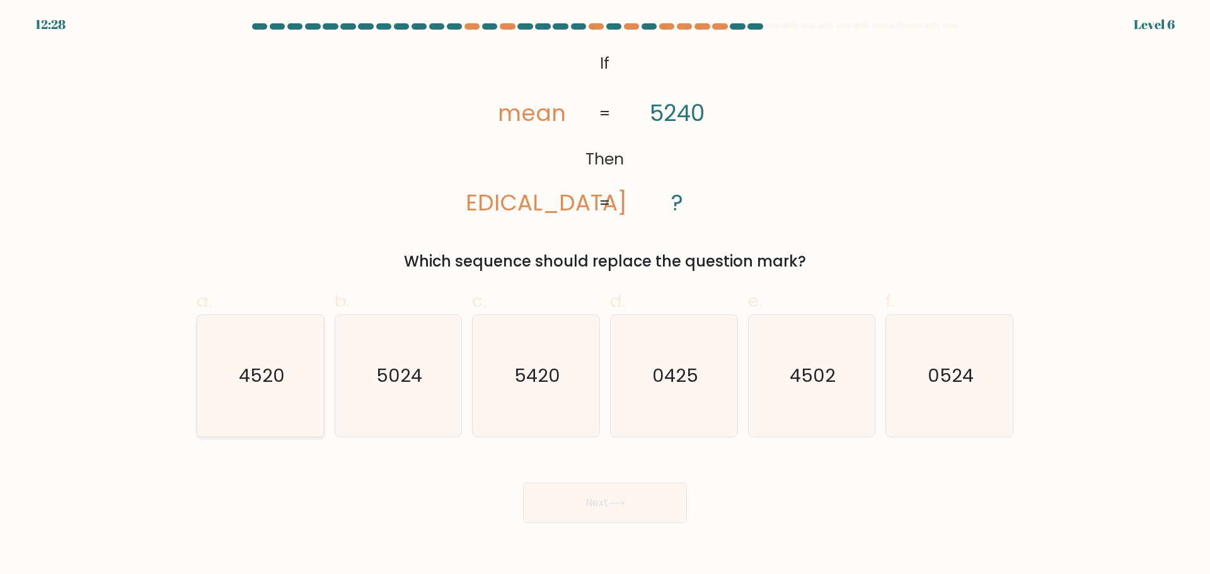
click at [296, 374] on icon "4520" at bounding box center [261, 376] width 122 height 122
click at [605, 295] on input "a. 4520" at bounding box center [605, 291] width 1 height 8
radio input "true"
click at [800, 388] on icon "4502" at bounding box center [811, 376] width 122 height 122
click at [605, 295] on input "e. 4502" at bounding box center [605, 291] width 1 height 8
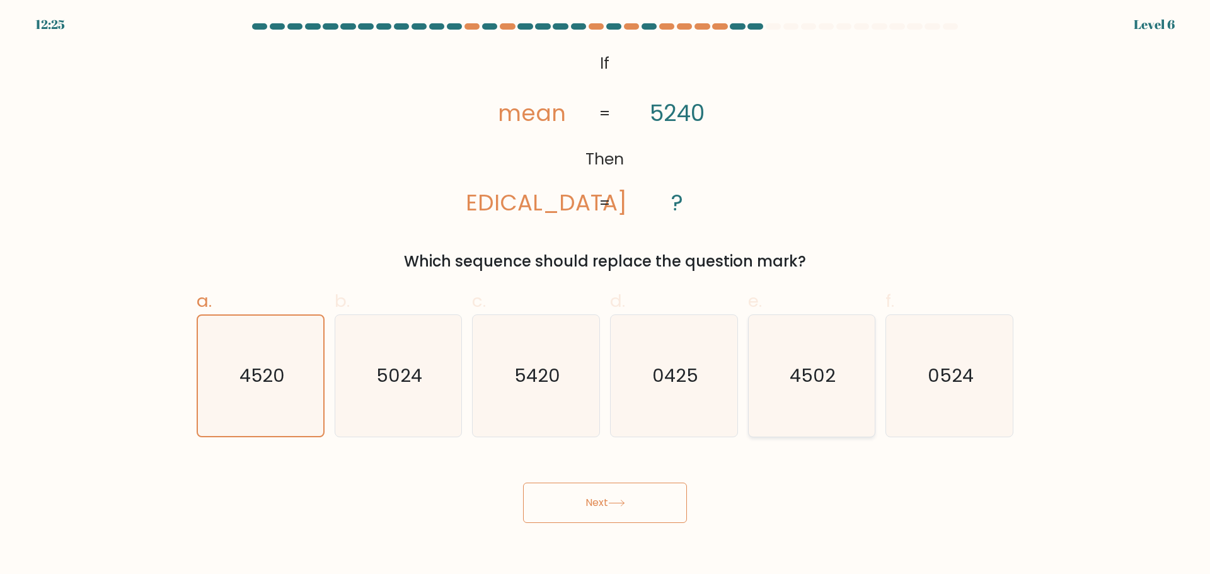
radio input "true"
click at [630, 503] on button "Next" at bounding box center [605, 503] width 164 height 40
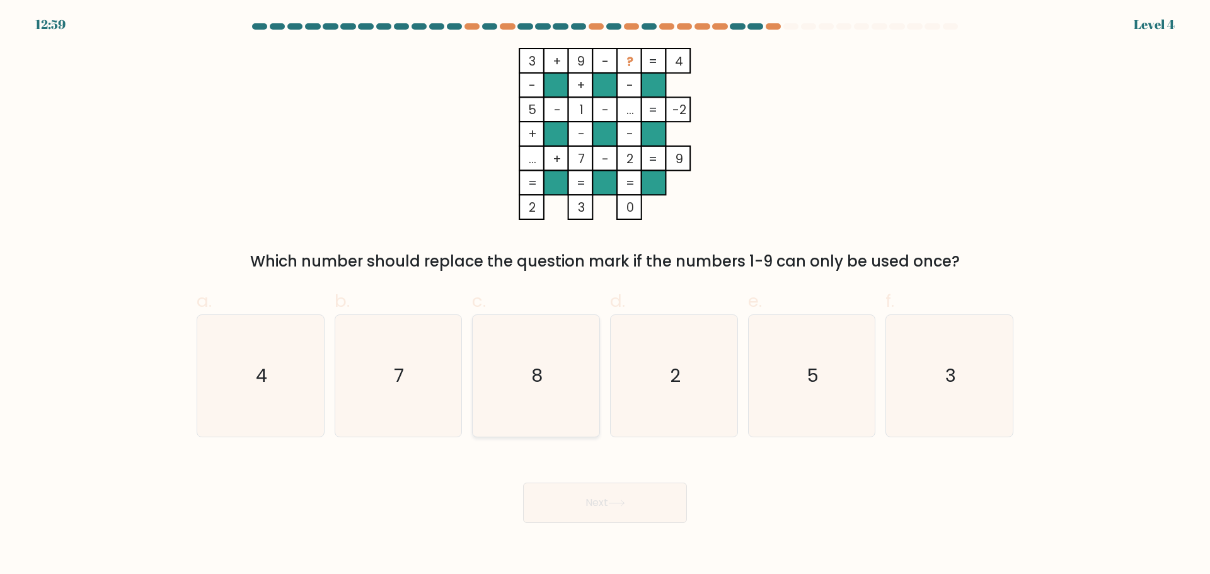
click at [548, 400] on icon "8" at bounding box center [536, 376] width 122 height 122
click at [605, 295] on input "c. 8" at bounding box center [605, 291] width 1 height 8
radio input "true"
click at [626, 512] on button "Next" at bounding box center [605, 503] width 164 height 40
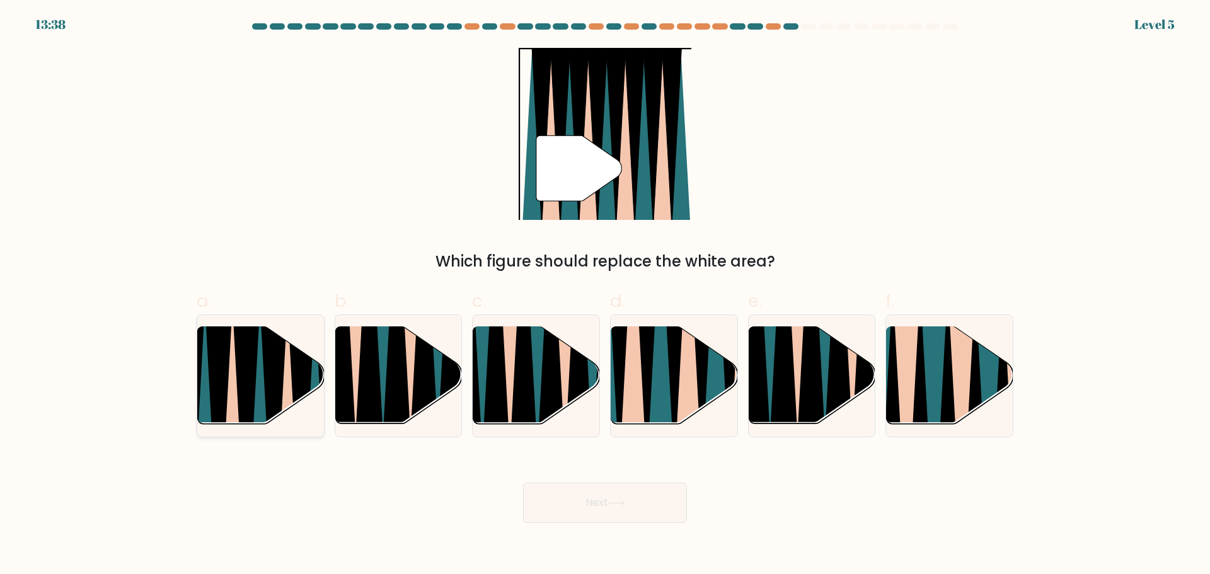
click at [283, 371] on icon at bounding box center [287, 431] width 28 height 253
click at [605, 295] on input "a." at bounding box center [605, 291] width 1 height 8
radio input "true"
click at [415, 391] on icon at bounding box center [424, 327] width 28 height 253
click at [605, 295] on input "b." at bounding box center [605, 291] width 1 height 8
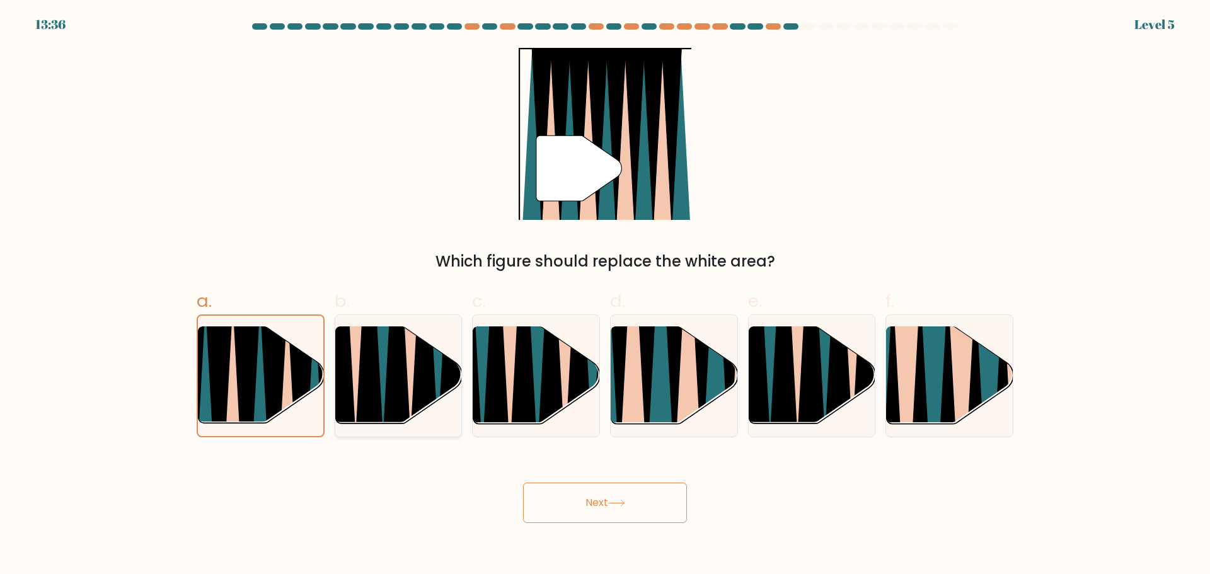
radio input "true"
click at [653, 393] on icon at bounding box center [660, 324] width 28 height 253
click at [605, 295] on input "d." at bounding box center [605, 291] width 1 height 8
radio input "true"
click at [642, 517] on button "Next" at bounding box center [605, 503] width 164 height 40
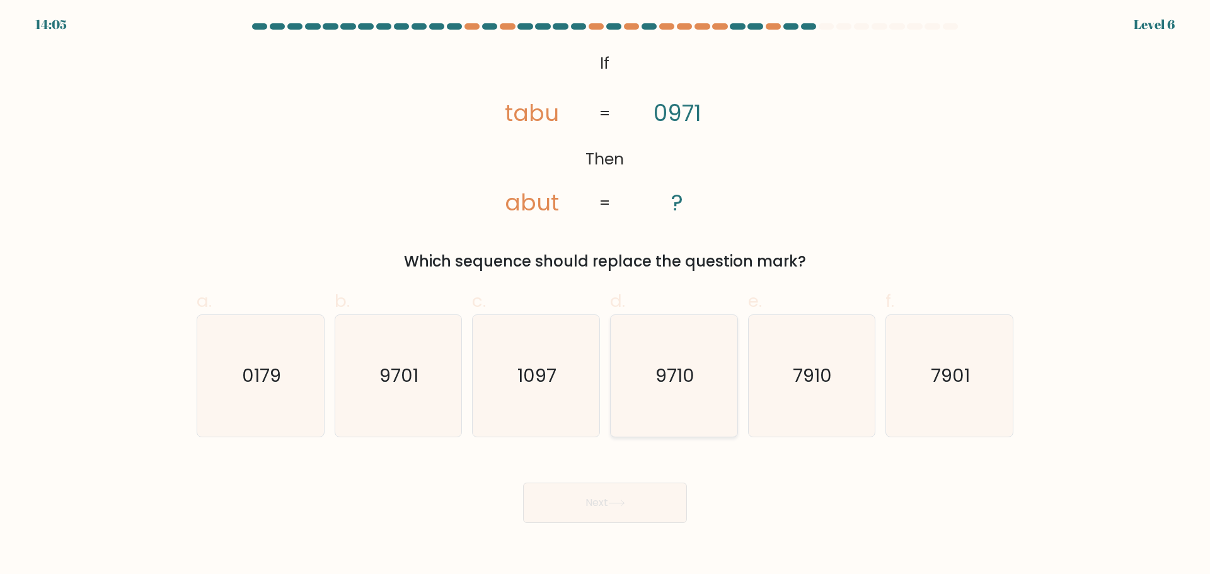
click at [701, 390] on icon "9710" at bounding box center [674, 376] width 122 height 122
click at [605, 295] on input "d. 9710" at bounding box center [605, 291] width 1 height 8
radio input "true"
click at [625, 500] on icon at bounding box center [616, 503] width 17 height 7
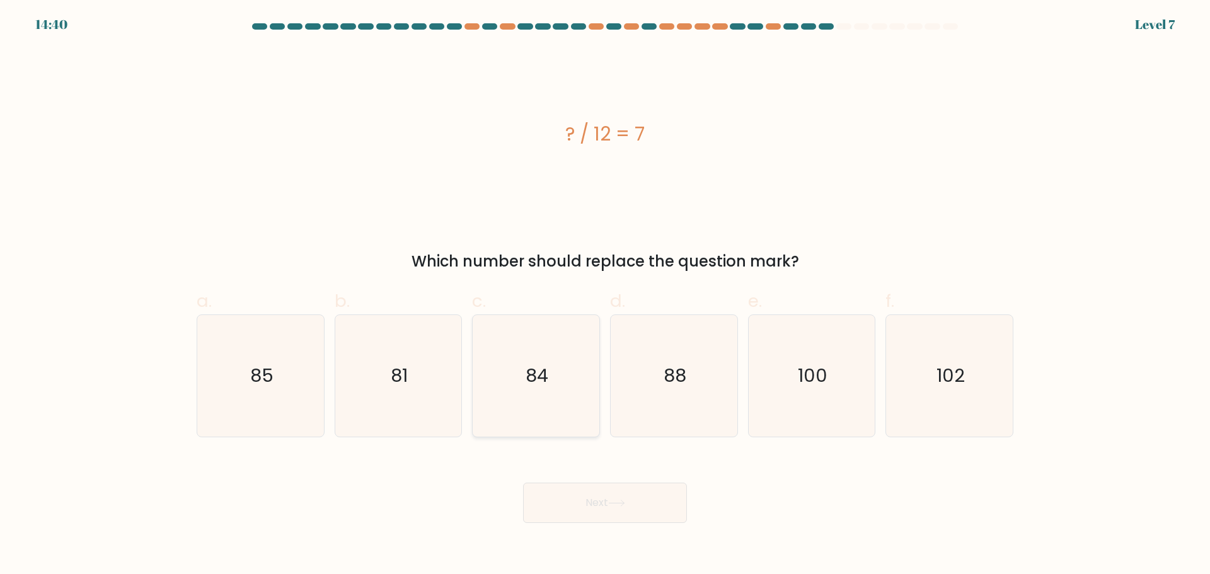
click at [510, 410] on icon "84" at bounding box center [536, 376] width 122 height 122
click at [605, 295] on input "c. 84" at bounding box center [605, 291] width 1 height 8
radio input "true"
click at [611, 513] on button "Next" at bounding box center [605, 503] width 164 height 40
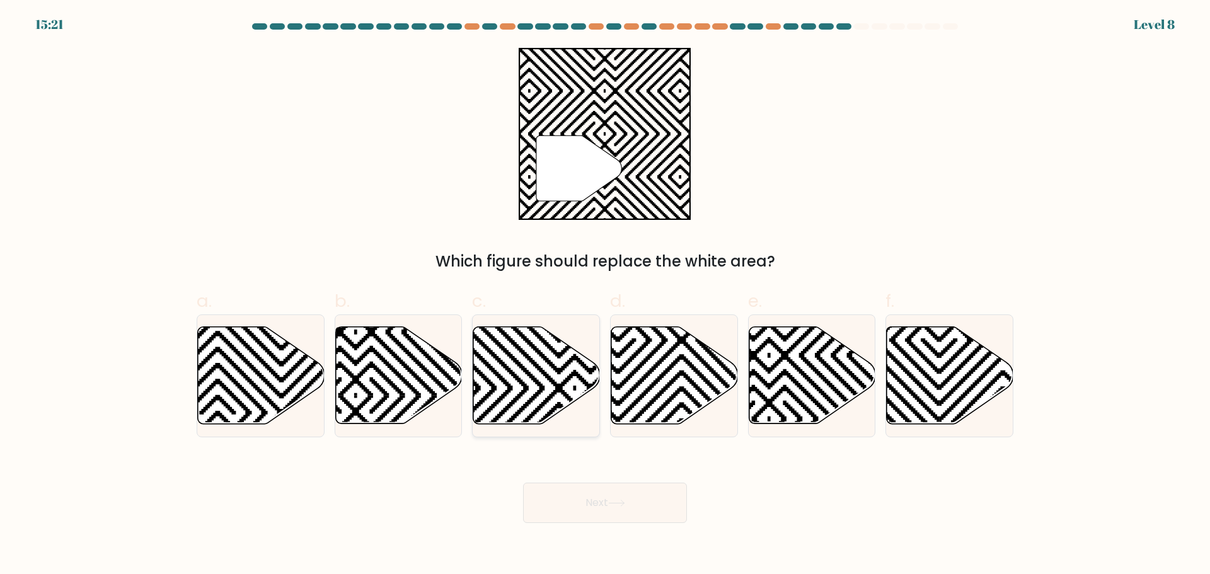
click at [526, 374] on icon at bounding box center [536, 374] width 127 height 97
click at [605, 295] on input "c." at bounding box center [605, 291] width 1 height 8
radio input "true"
click at [605, 510] on button "Next" at bounding box center [605, 503] width 164 height 40
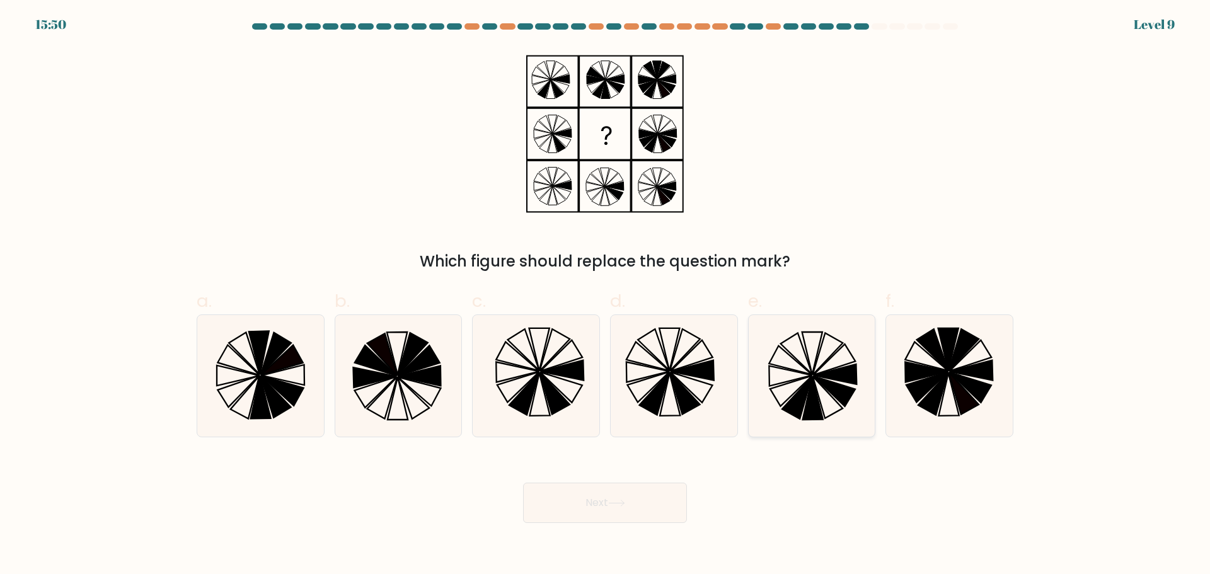
click at [815, 415] on icon at bounding box center [813, 398] width 20 height 43
click at [605, 295] on input "e." at bounding box center [605, 291] width 1 height 8
radio input "true"
click at [643, 493] on button "Next" at bounding box center [605, 503] width 164 height 40
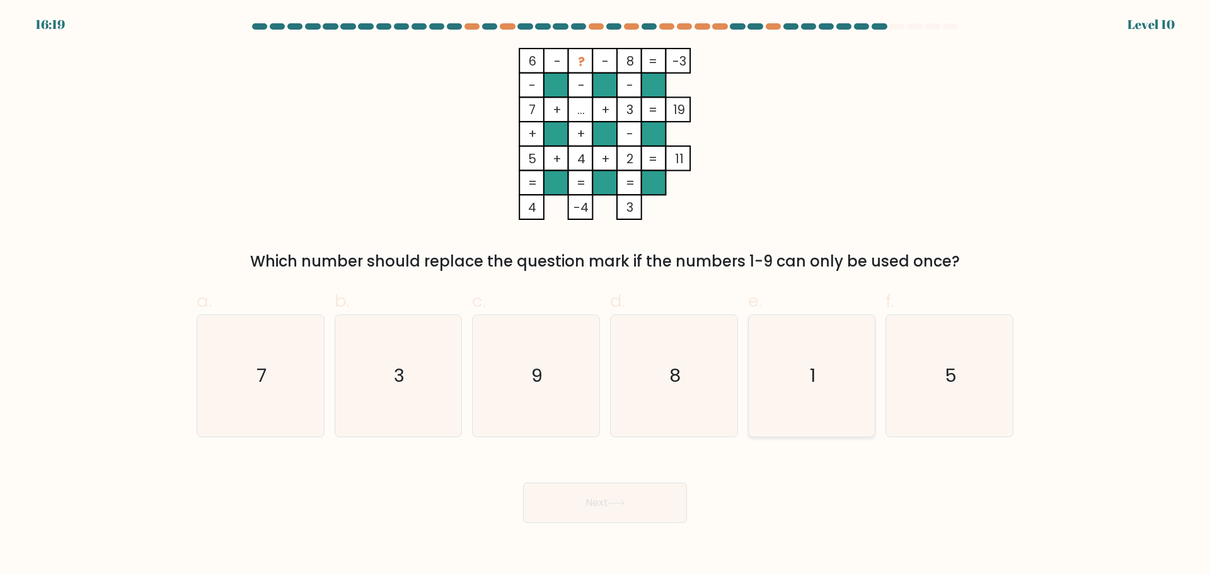
click at [804, 387] on icon "1" at bounding box center [811, 376] width 122 height 122
click at [605, 295] on input "e. 1" at bounding box center [605, 291] width 1 height 8
radio input "true"
click at [610, 510] on button "Next" at bounding box center [605, 503] width 164 height 40
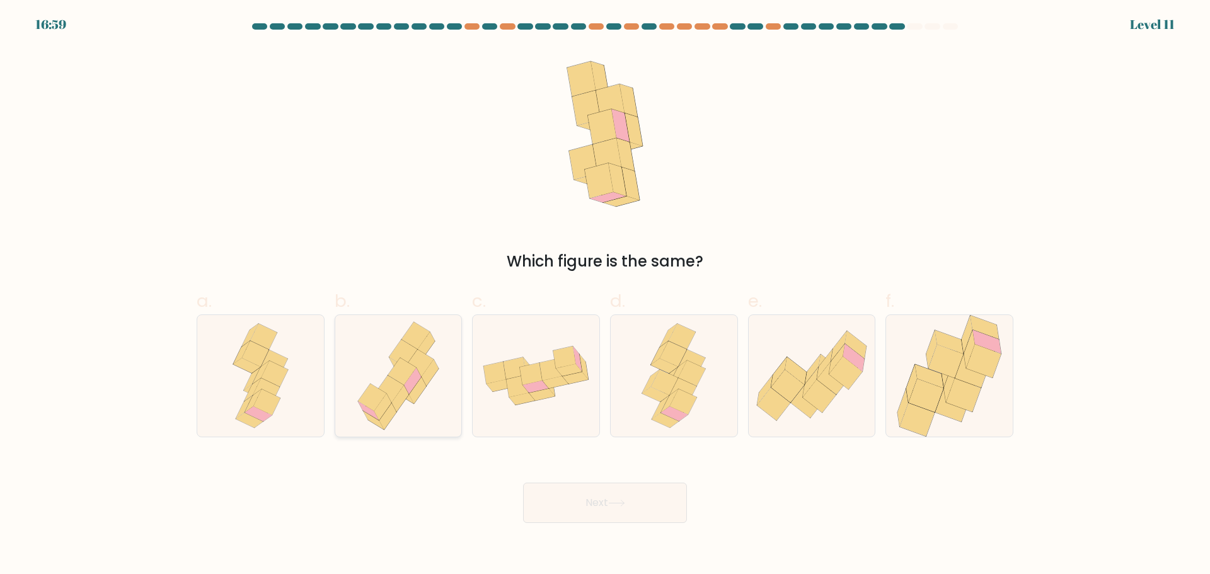
click at [423, 374] on icon at bounding box center [419, 362] width 28 height 27
click at [605, 295] on input "b." at bounding box center [605, 291] width 1 height 8
radio input "true"
click at [640, 496] on button "Next" at bounding box center [605, 503] width 164 height 40
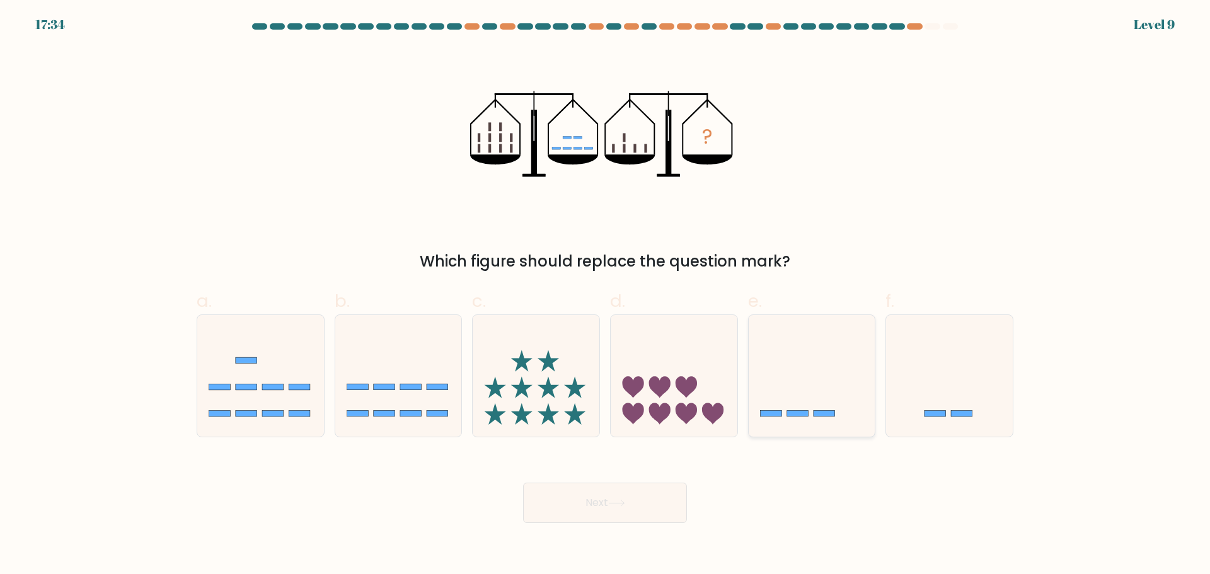
click at [843, 379] on icon at bounding box center [812, 375] width 127 height 105
click at [605, 295] on input "e." at bounding box center [605, 291] width 1 height 8
radio input "true"
click at [641, 497] on button "Next" at bounding box center [605, 503] width 164 height 40
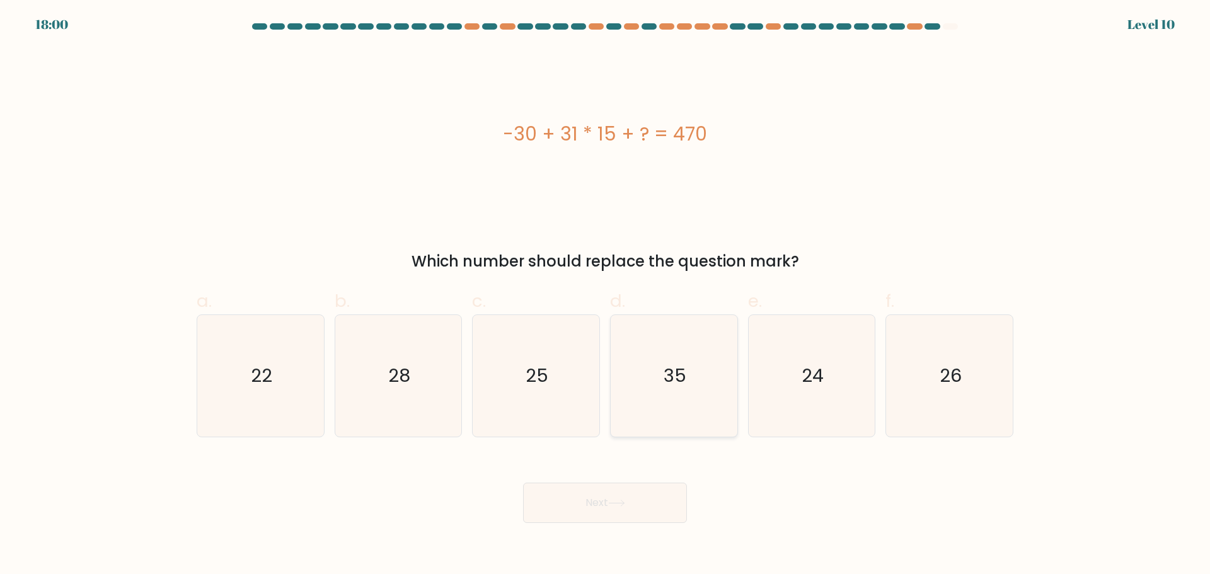
click at [701, 413] on icon "35" at bounding box center [674, 376] width 122 height 122
click at [605, 295] on input "d. 35" at bounding box center [605, 291] width 1 height 8
radio input "true"
click at [646, 490] on button "Next" at bounding box center [605, 503] width 164 height 40
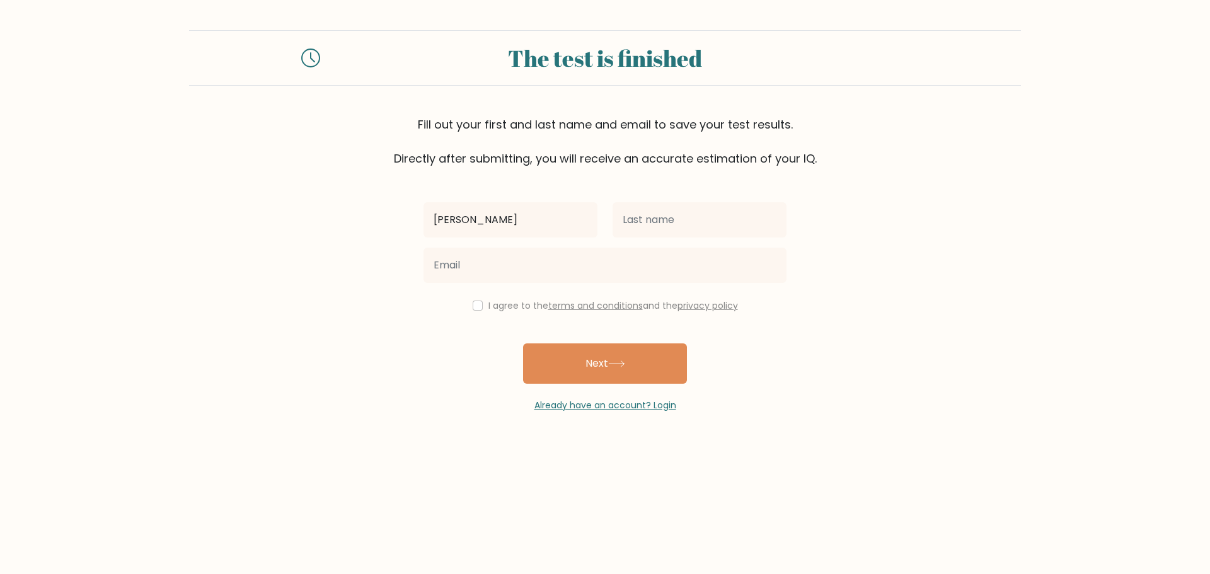
type input "[PERSON_NAME]"
click at [677, 219] on input "text" at bounding box center [699, 219] width 174 height 35
type input "A"
type input "Mandocdoc"
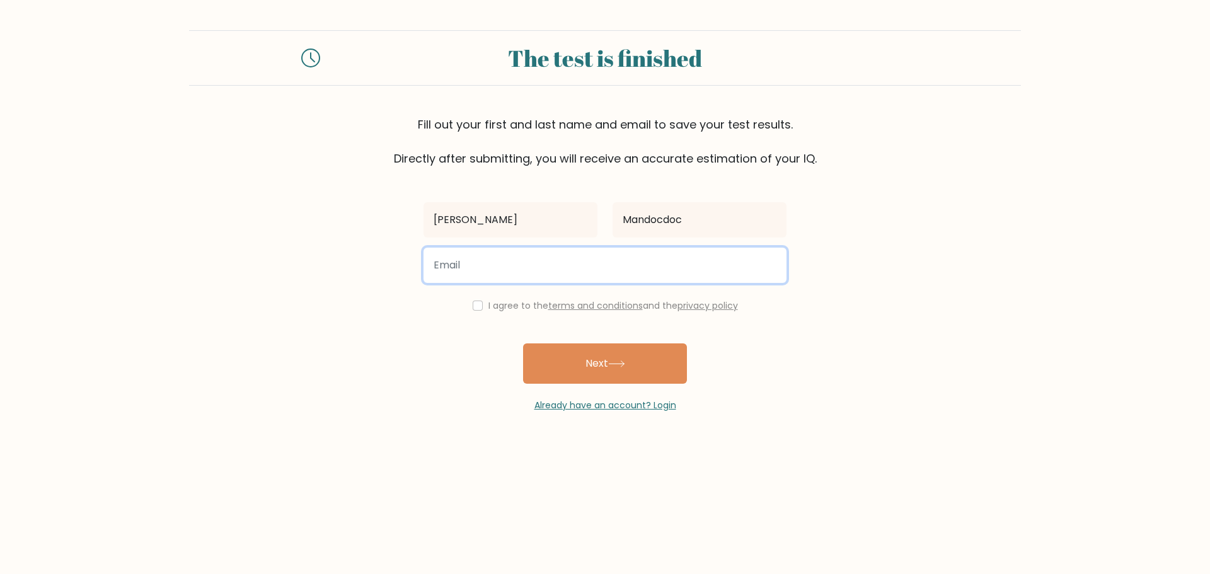
type input "k"
type input "aerovall21@gmail.com"
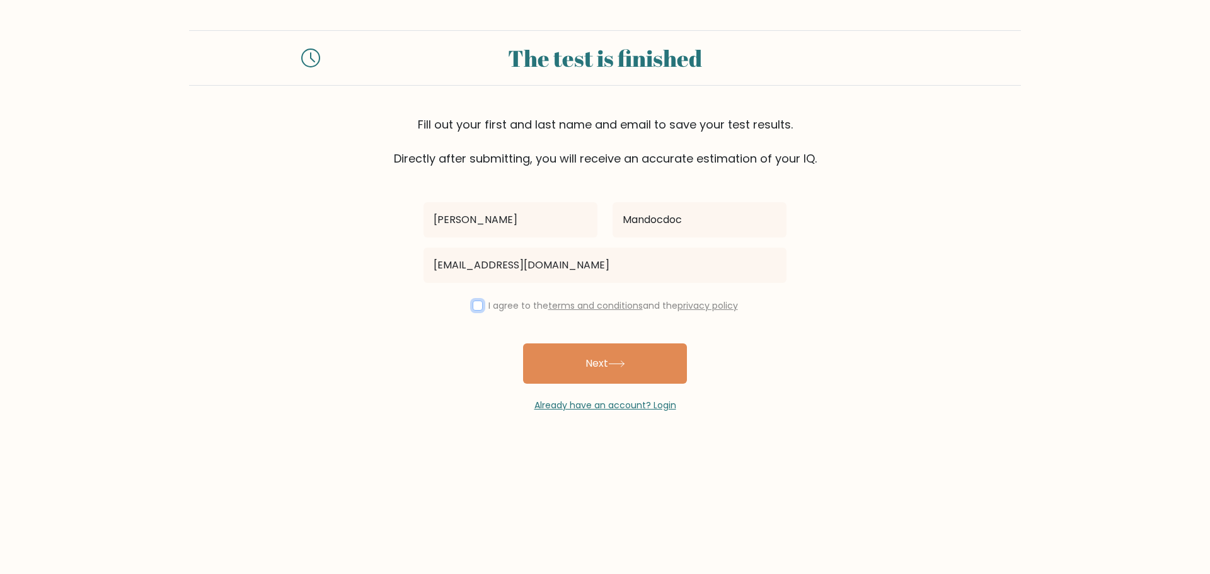
click at [478, 304] on input "checkbox" at bounding box center [478, 306] width 10 height 10
checkbox input "true"
click at [571, 355] on button "Next" at bounding box center [605, 363] width 164 height 40
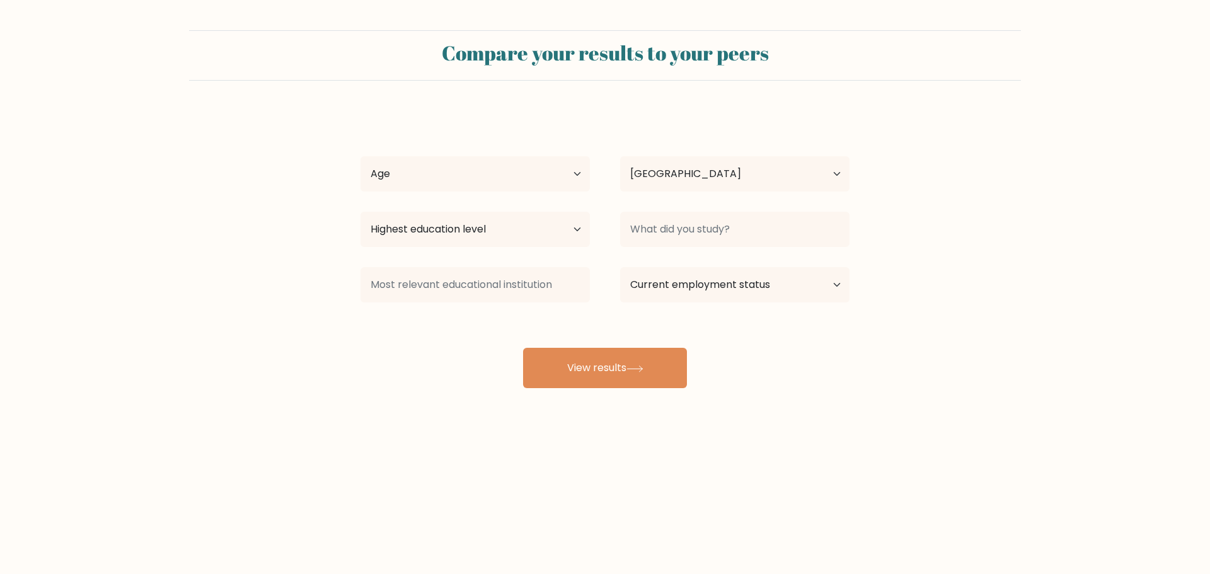
select select "PH"
click at [496, 181] on select "Age Under [DEMOGRAPHIC_DATA] [DEMOGRAPHIC_DATA] [DEMOGRAPHIC_DATA] [DEMOGRAPHIC…" at bounding box center [474, 173] width 229 height 35
select select "25_34"
click at [360, 156] on select "Age Under [DEMOGRAPHIC_DATA] [DEMOGRAPHIC_DATA] [DEMOGRAPHIC_DATA] [DEMOGRAPHIC…" at bounding box center [474, 173] width 229 height 35
click at [528, 224] on select "Highest education level No schooling Primary Lower Secondary Upper Secondary Oc…" at bounding box center [474, 229] width 229 height 35
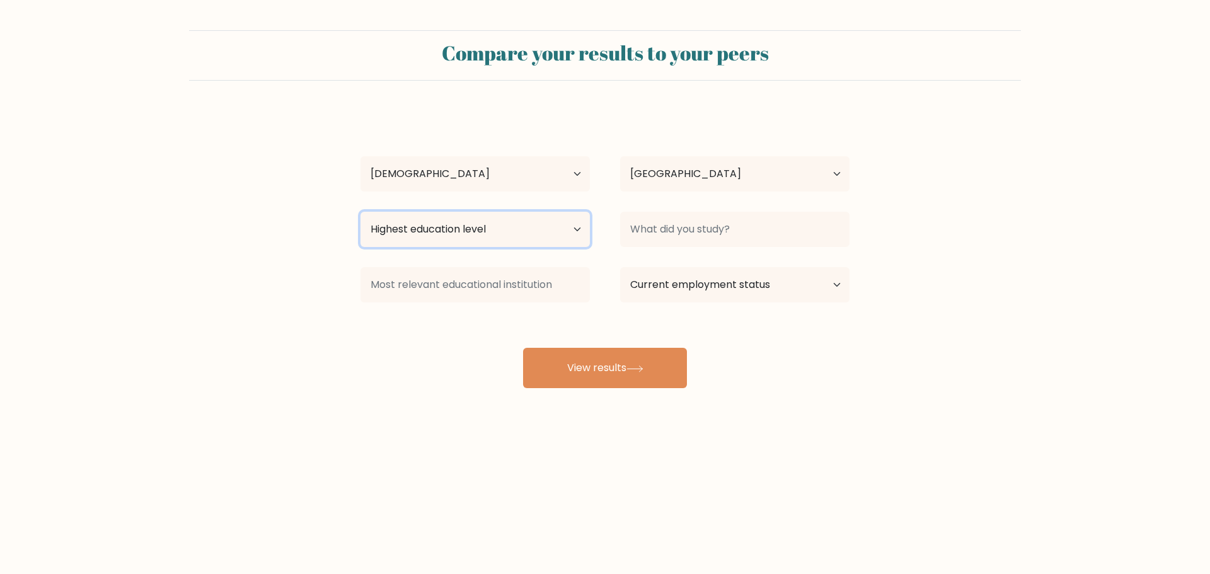
select select "bachelors_degree"
click at [360, 212] on select "Highest education level No schooling Primary Lower Secondary Upper Secondary Oc…" at bounding box center [474, 229] width 229 height 35
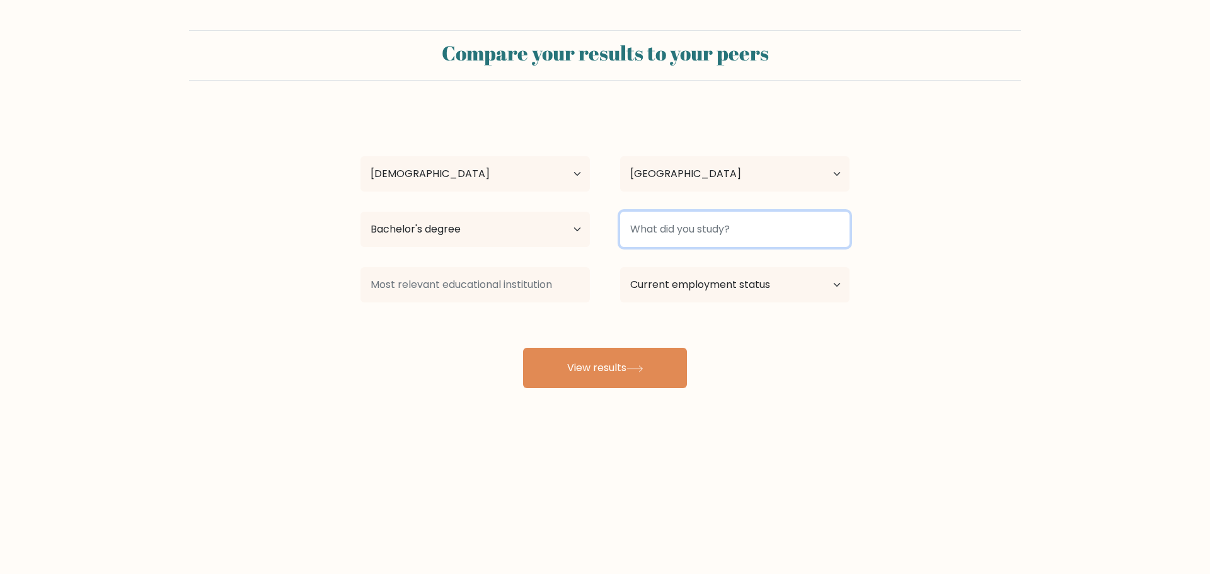
click at [668, 226] on input at bounding box center [734, 229] width 229 height 35
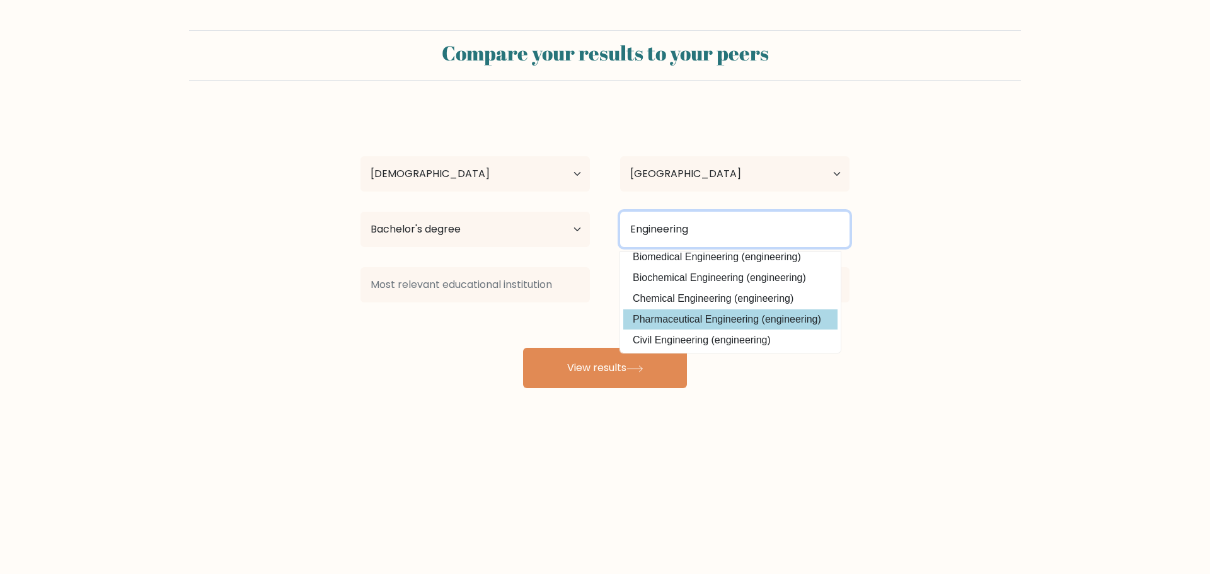
scroll to position [113, 0]
type input "E"
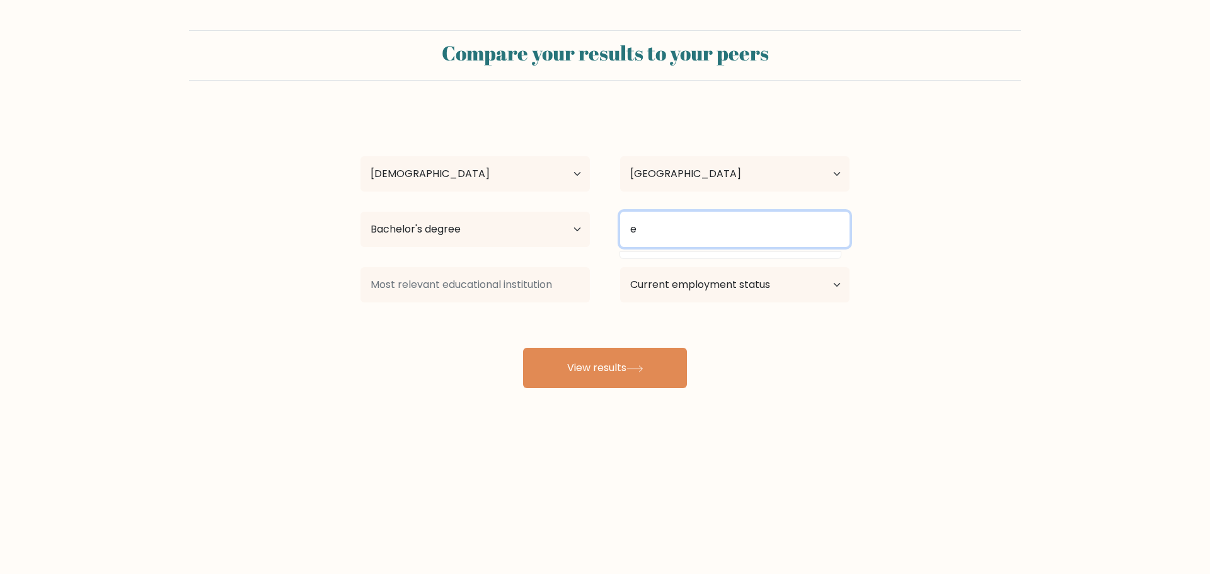
scroll to position [0, 0]
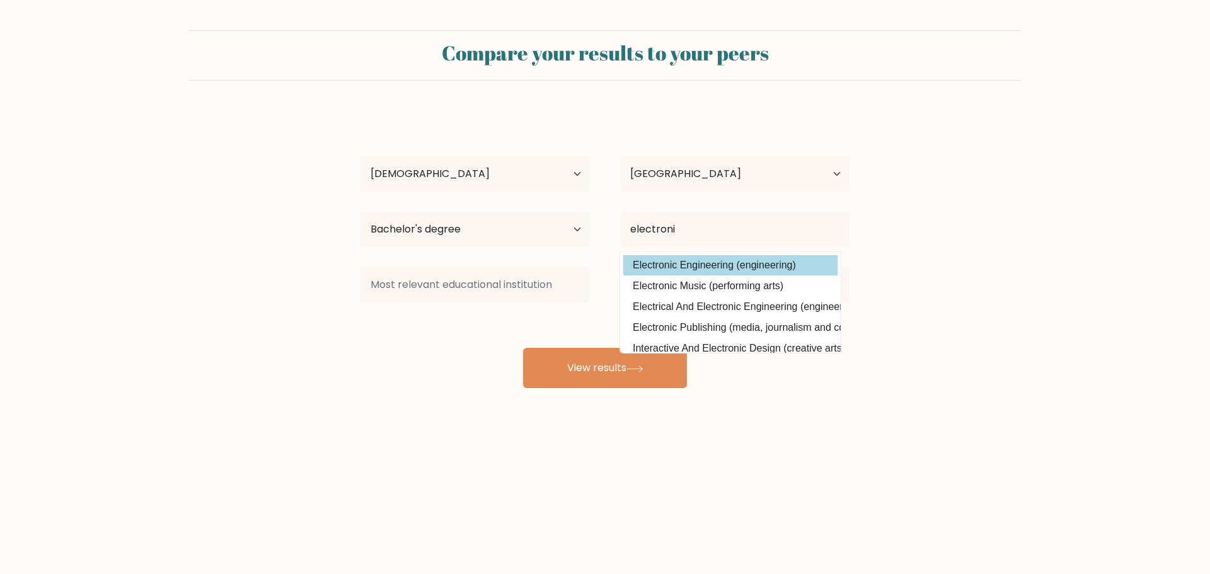
click at [757, 272] on option "Electronic Engineering (engineering)" at bounding box center [730, 265] width 214 height 20
type input "Electronic Engineering"
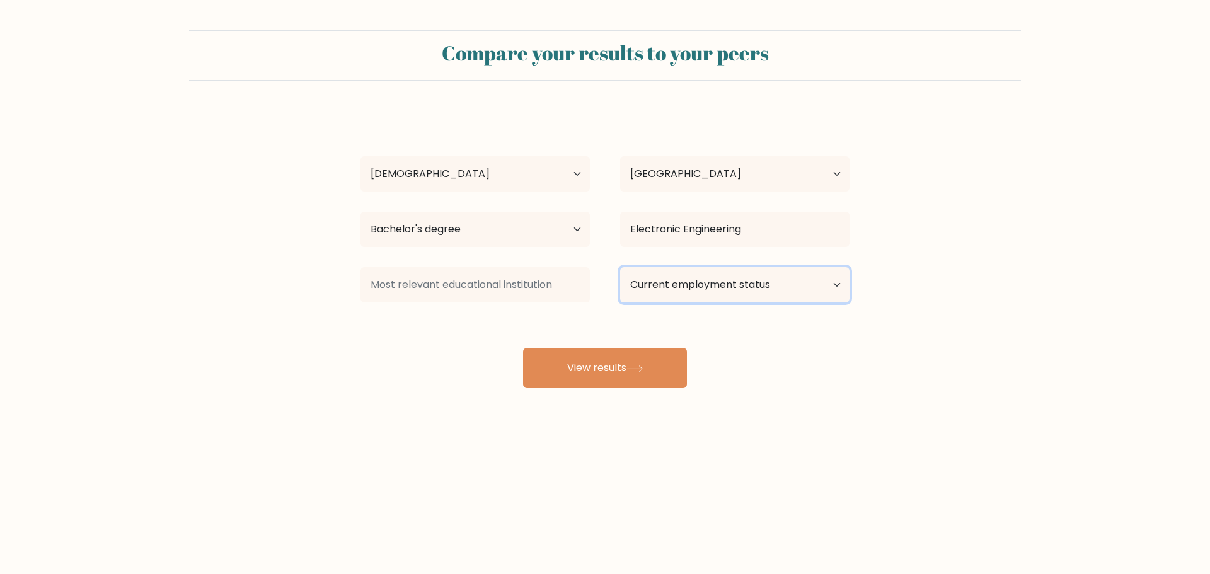
click at [731, 282] on select "Current employment status Employed Student Retired Other / prefer not to answer" at bounding box center [734, 284] width 229 height 35
click at [620, 267] on select "Current employment status Employed Student Retired Other / prefer not to answer" at bounding box center [734, 284] width 229 height 35
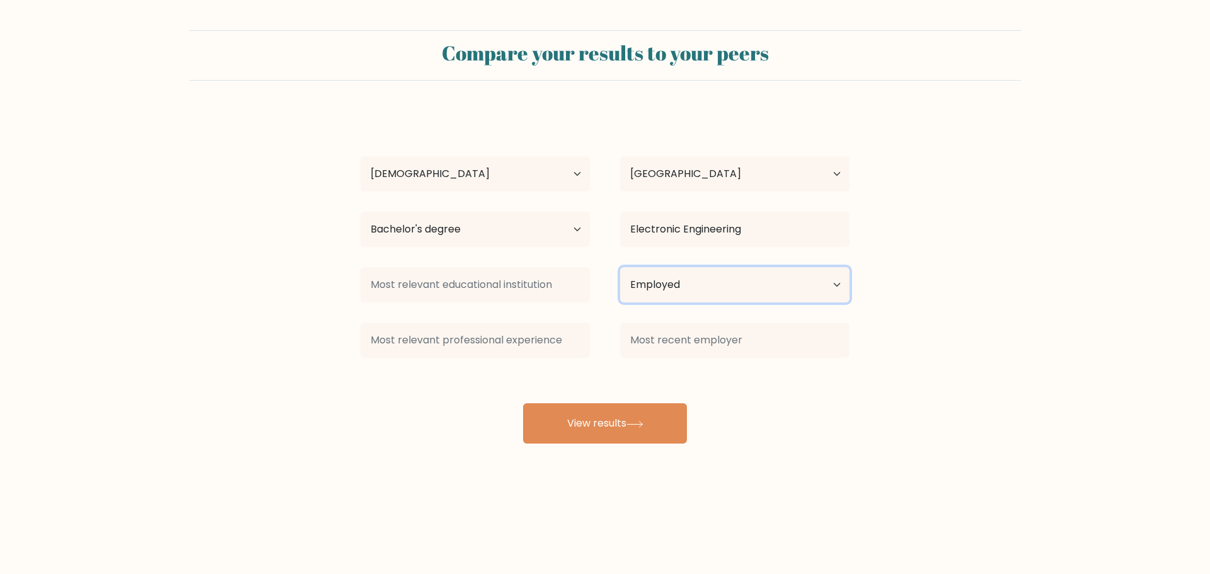
click at [673, 295] on select "Current employment status Employed Student Retired Other / prefer not to answer" at bounding box center [734, 284] width 229 height 35
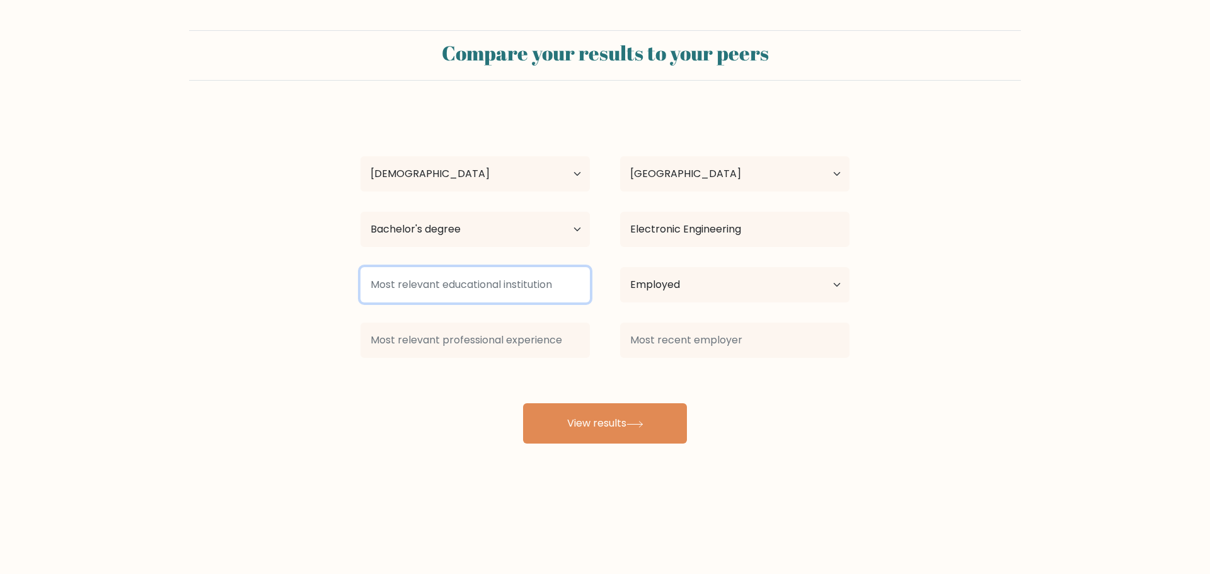
click at [575, 297] on input at bounding box center [474, 284] width 229 height 35
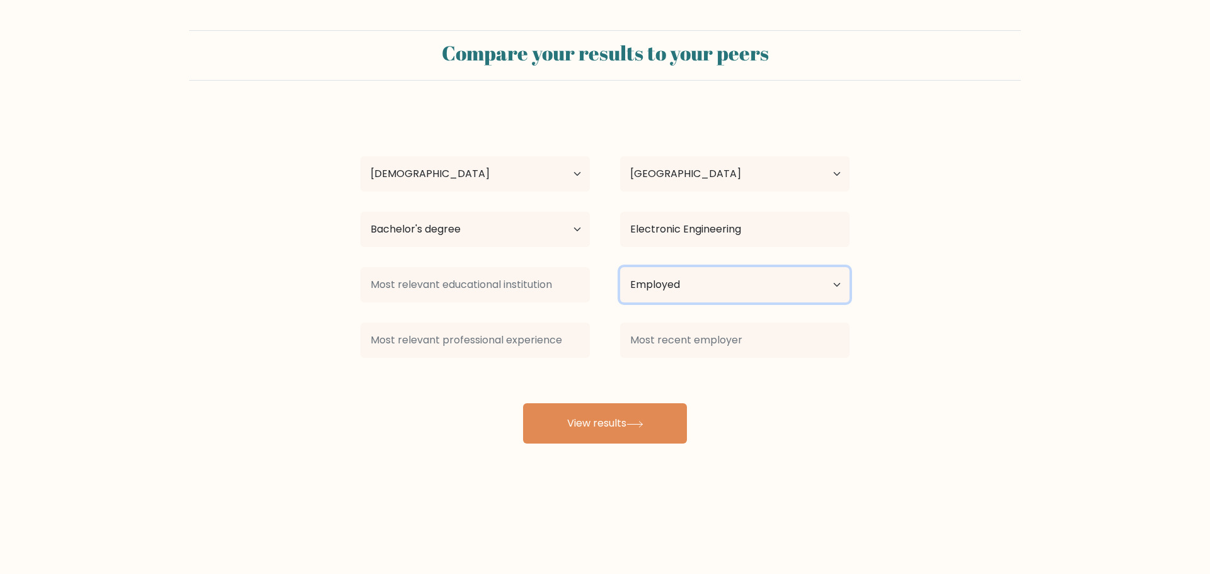
click at [679, 296] on select "Current employment status Employed Student Retired Other / prefer not to answer" at bounding box center [734, 284] width 229 height 35
select select "other"
click at [620, 267] on select "Current employment status Employed Student Retired Other / prefer not to answer" at bounding box center [734, 284] width 229 height 35
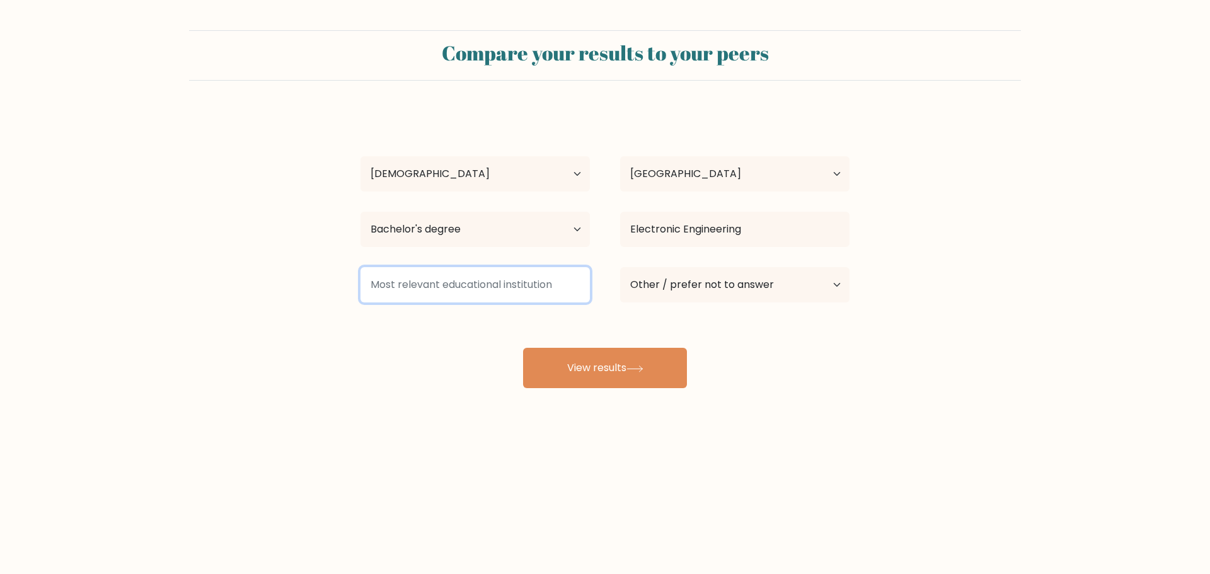
click at [528, 287] on input at bounding box center [474, 284] width 229 height 35
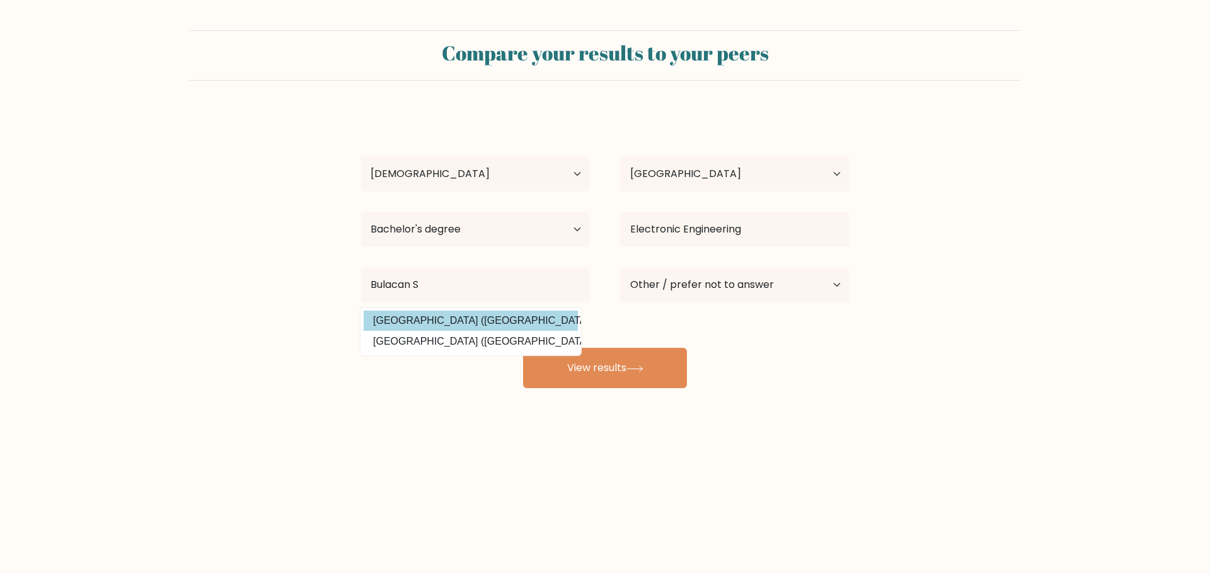
click at [537, 324] on option "Bulacan State University (Philippines)" at bounding box center [471, 321] width 214 height 20
type input "Bulacan State University"
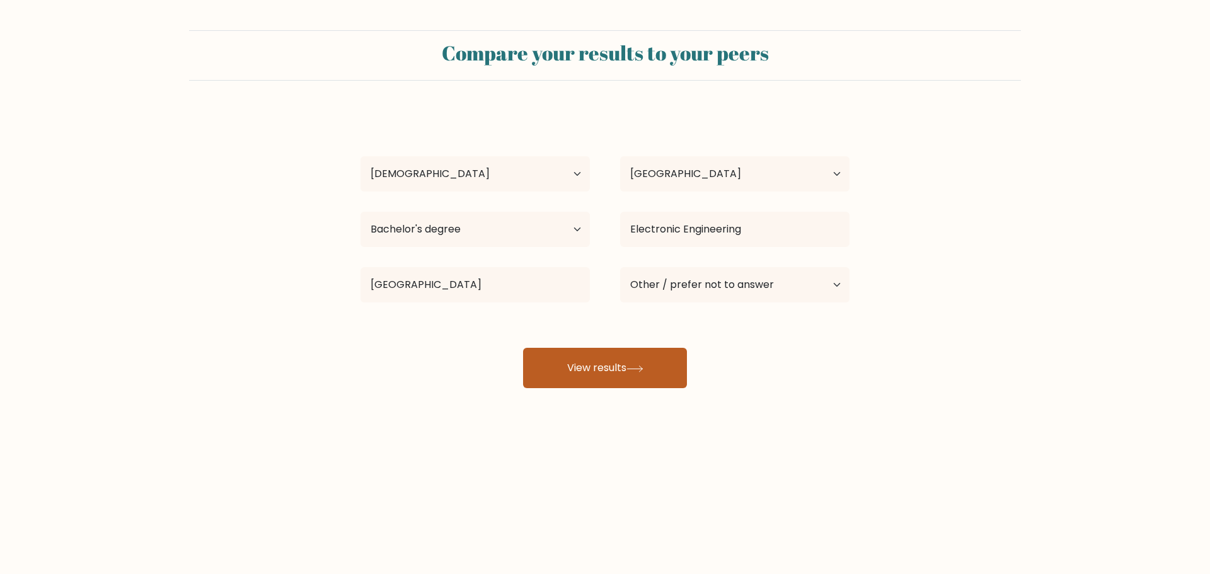
click at [613, 362] on button "View results" at bounding box center [605, 368] width 164 height 40
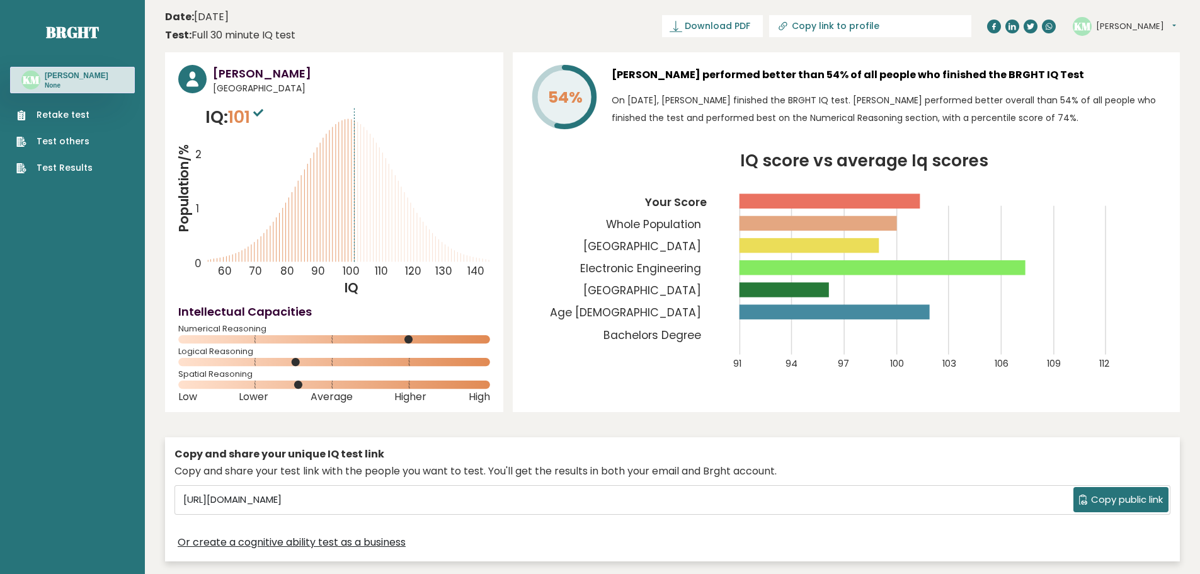
click at [785, 25] on icon at bounding box center [782, 27] width 6 height 6
type input "https://brght.org/profile/kelvin-mandocdoc/?utm_source=share&utm_medium=copy&ut…"
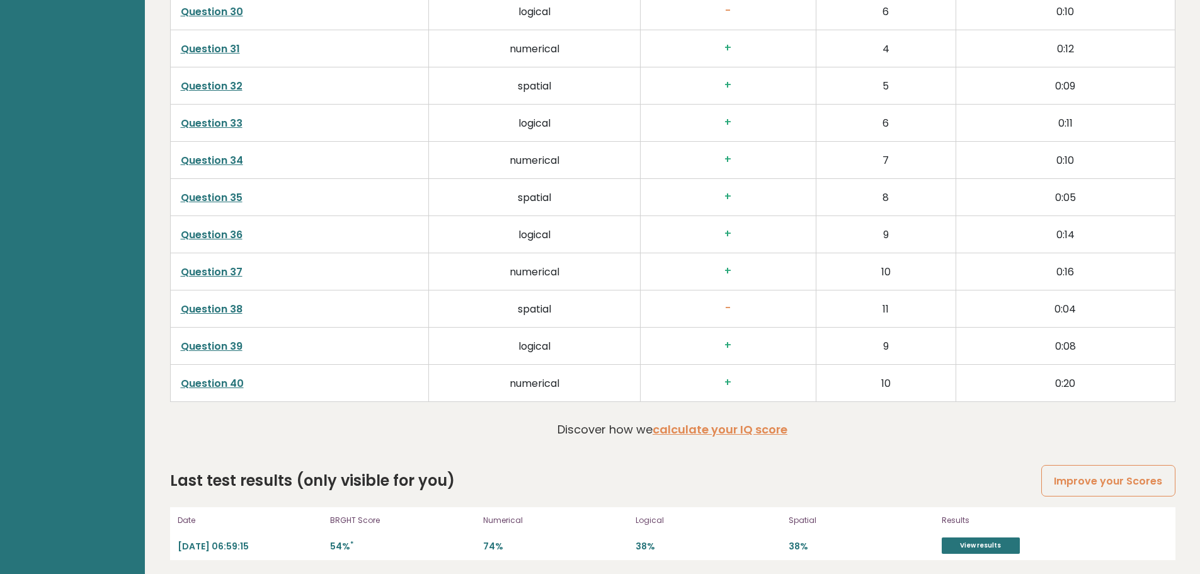
scroll to position [3266, 0]
